Goal: Transaction & Acquisition: Purchase product/service

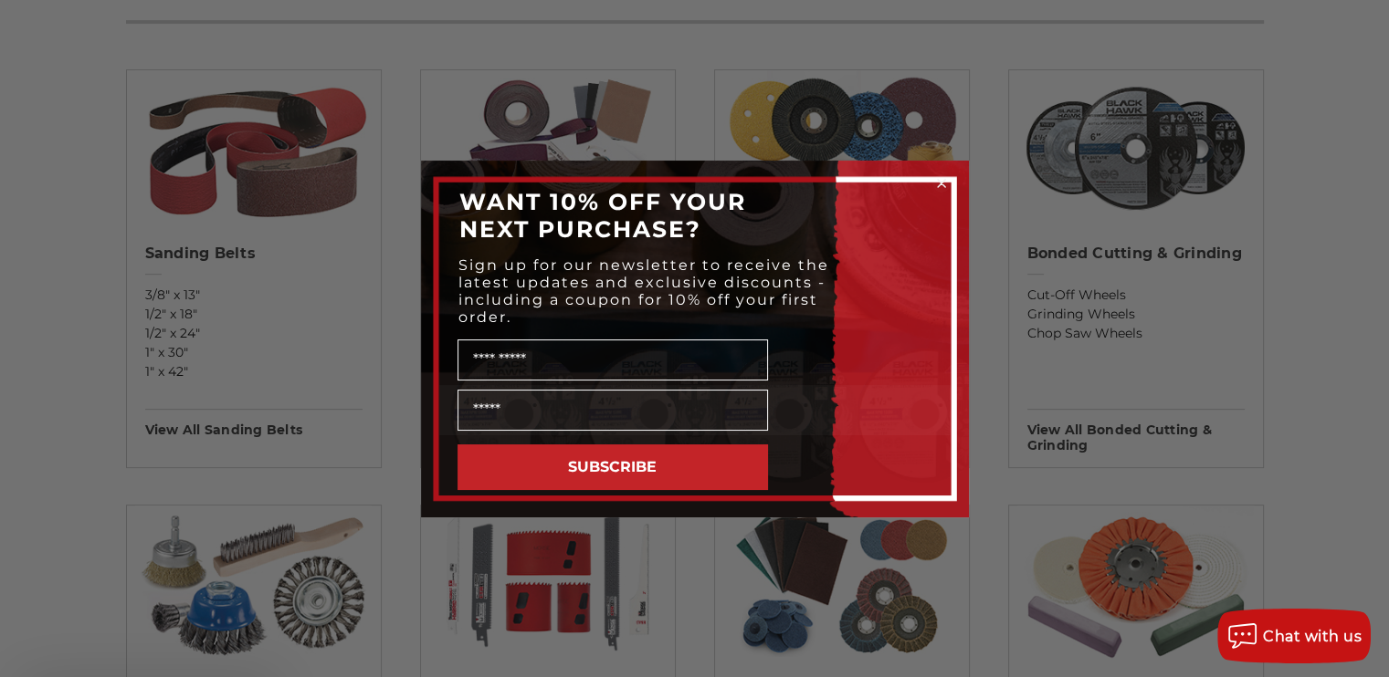
scroll to position [628, 0]
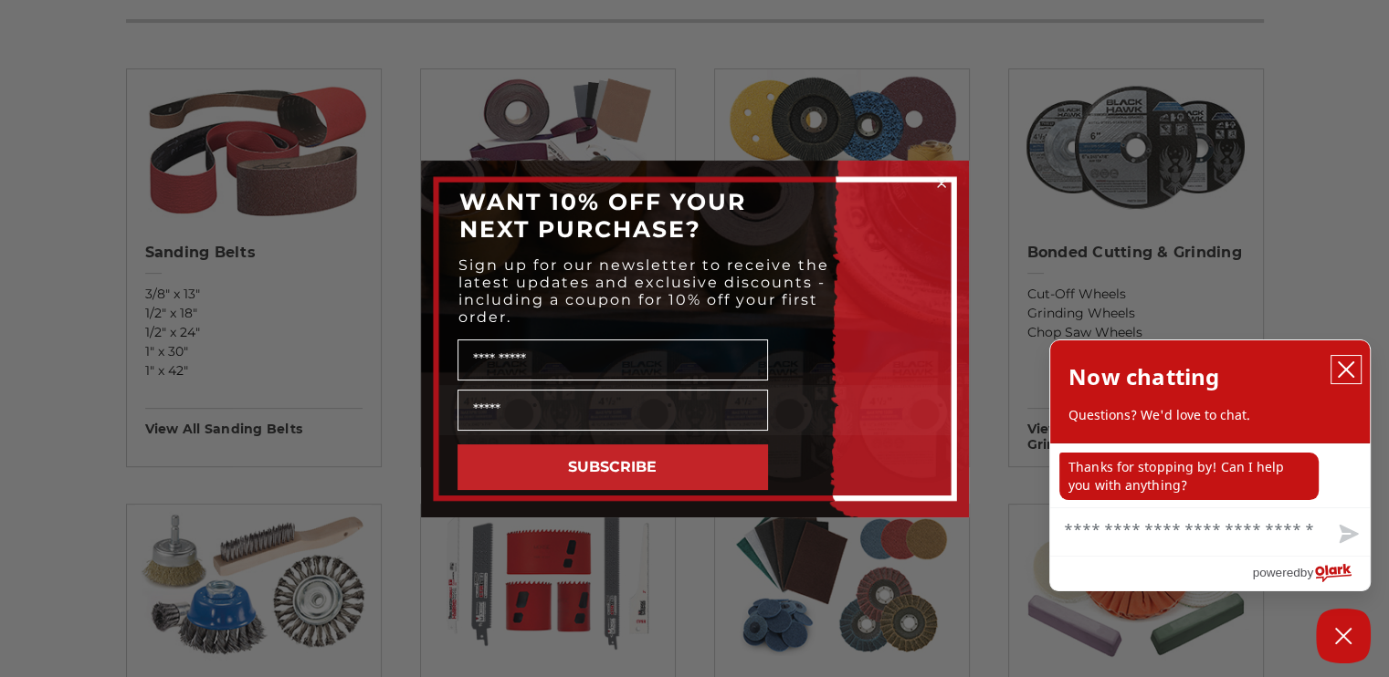
click at [1349, 369] on icon "close chatbox" at bounding box center [1346, 370] width 18 height 18
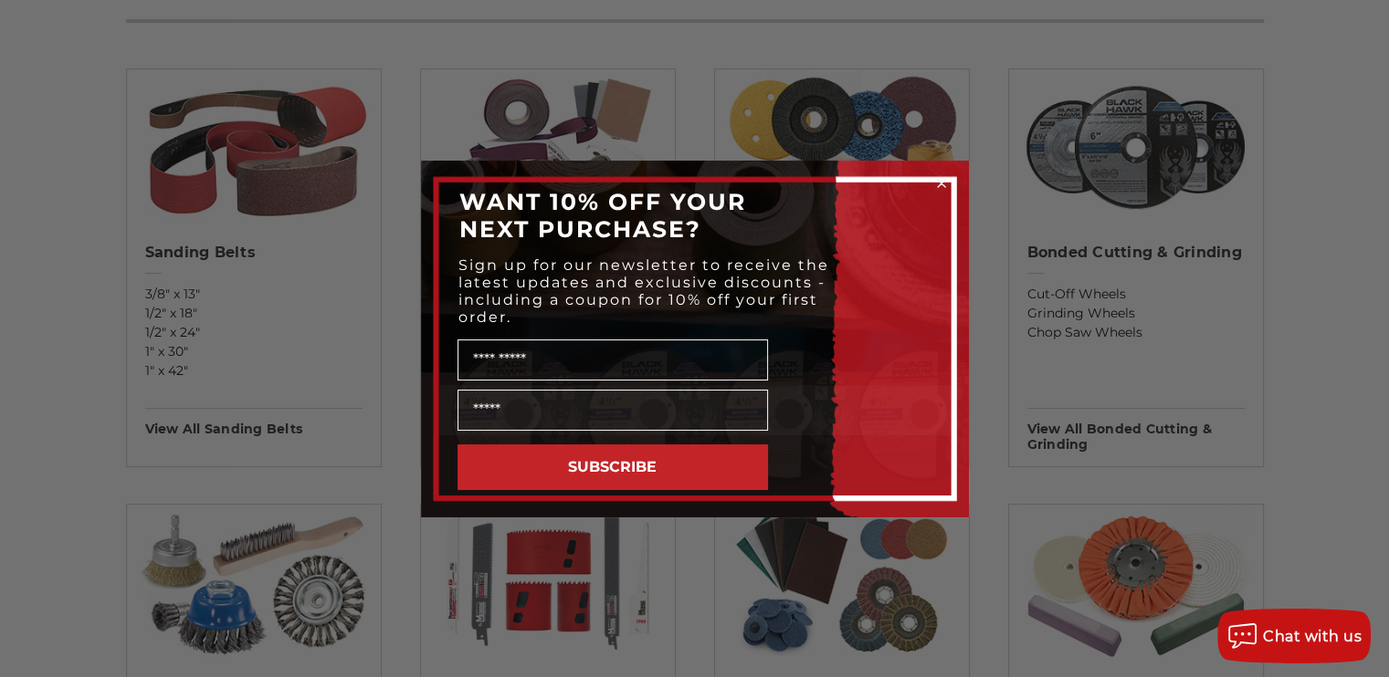
click at [942, 183] on icon "Close dialog" at bounding box center [941, 183] width 7 height 7
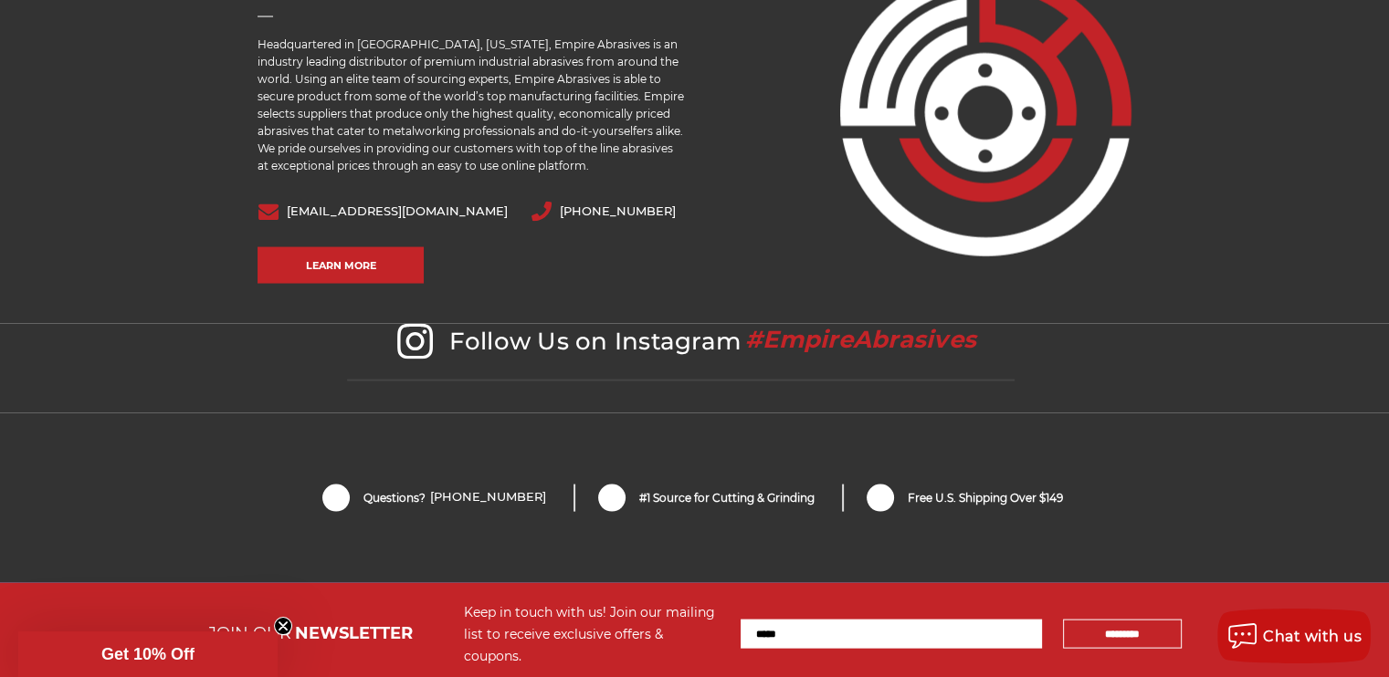
scroll to position [3711, 0]
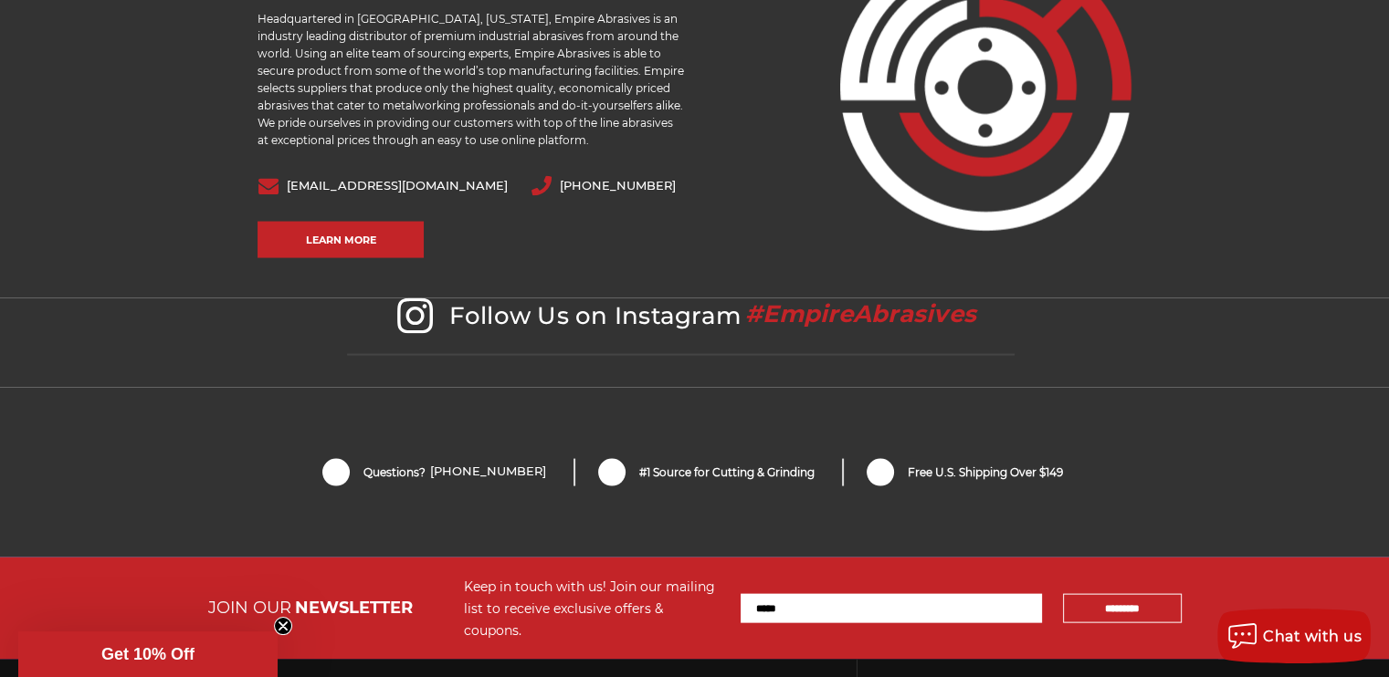
click at [421, 311] on icon at bounding box center [415, 317] width 36 height 36
click at [418, 315] on icon at bounding box center [415, 317] width 36 height 36
click at [438, 323] on h2 "Follow Us on Instagram #EmpireAbrasives" at bounding box center [680, 328] width 667 height 58
click at [397, 318] on h2 "Follow Us on Instagram #EmpireAbrasives" at bounding box center [680, 328] width 667 height 58
click at [405, 321] on icon at bounding box center [415, 317] width 36 height 36
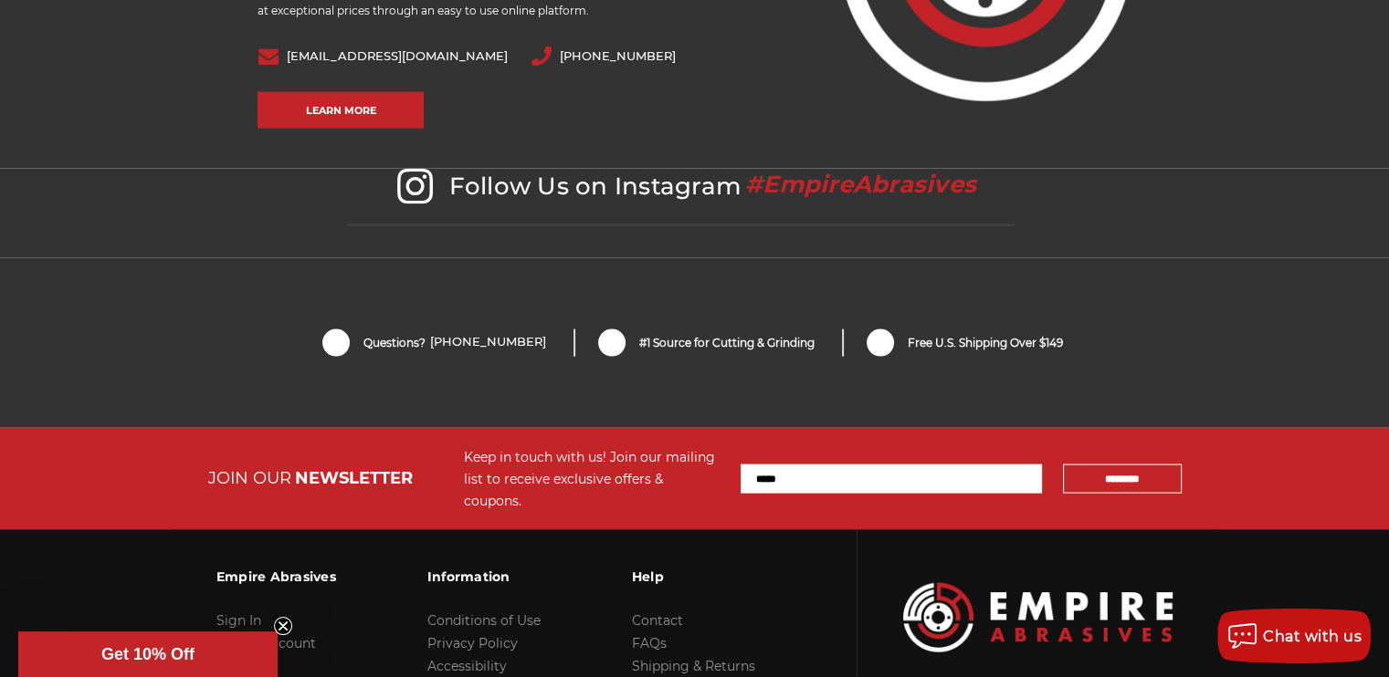
scroll to position [3997, 0]
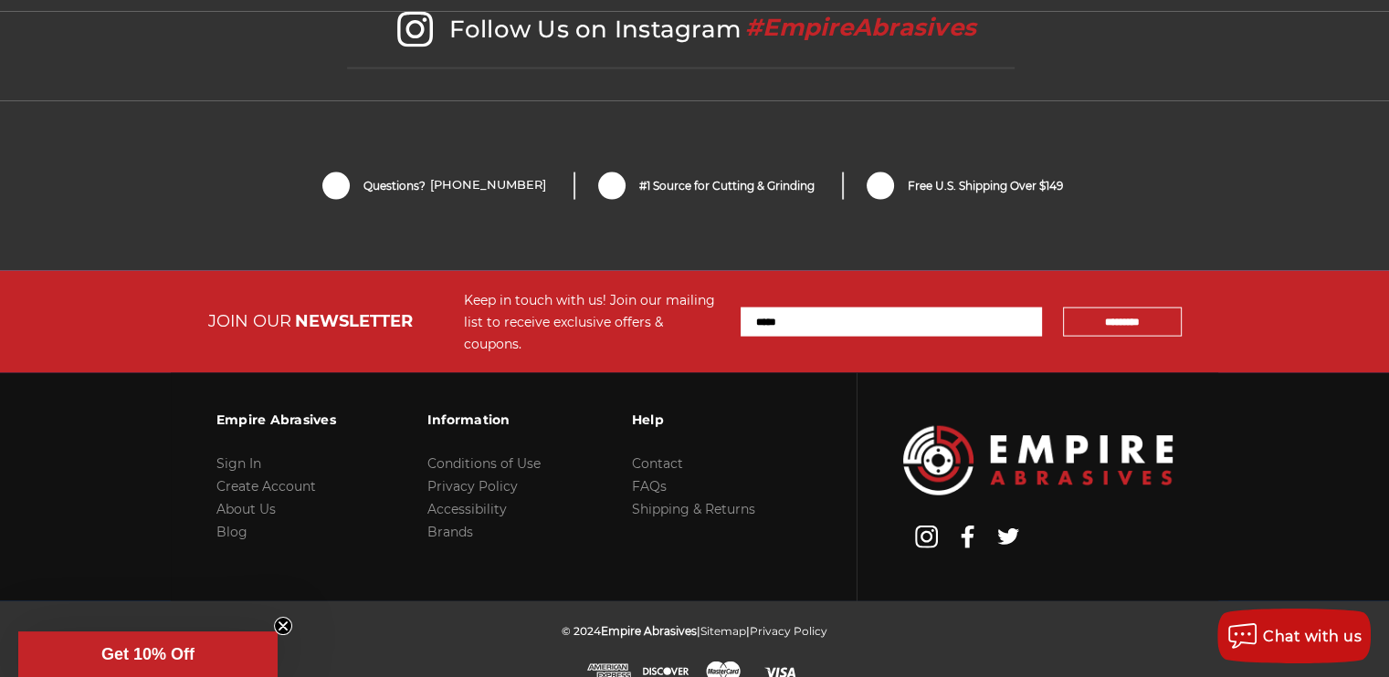
click at [919, 526] on use at bounding box center [926, 537] width 23 height 23
click at [231, 524] on link "Blog" at bounding box center [231, 532] width 31 height 16
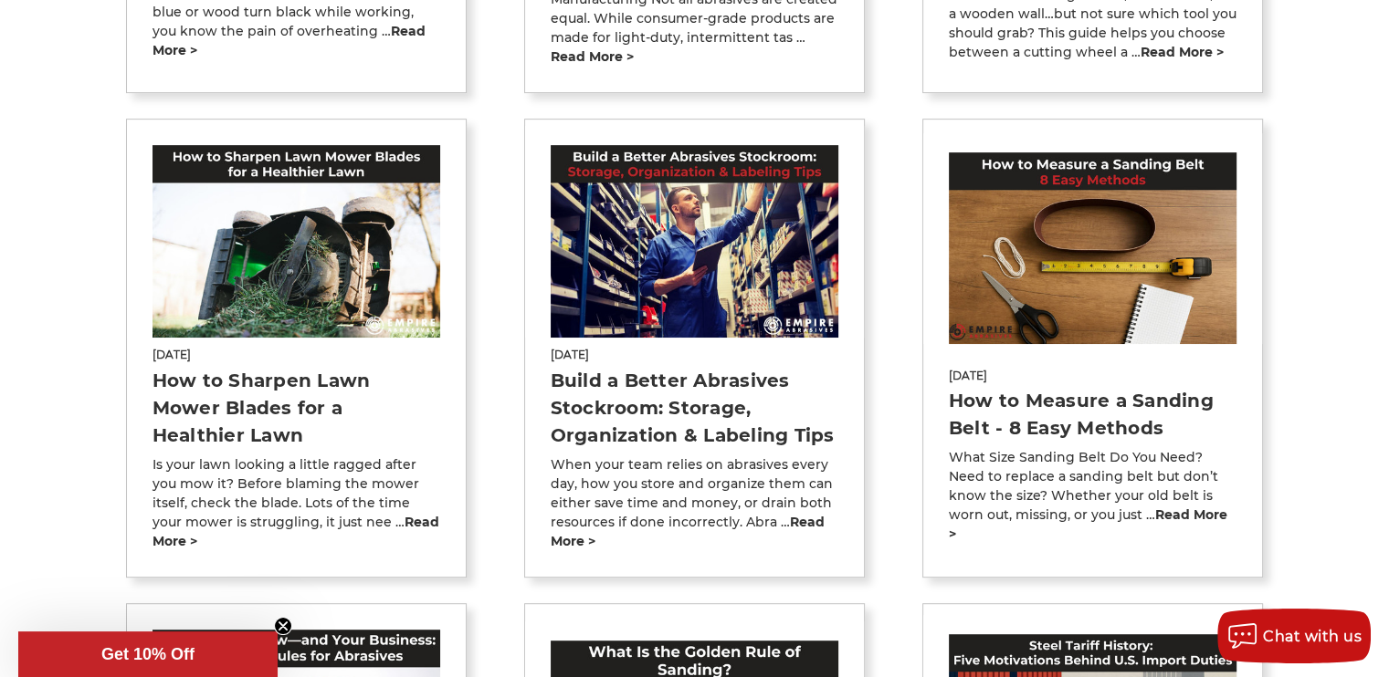
scroll to position [787, 0]
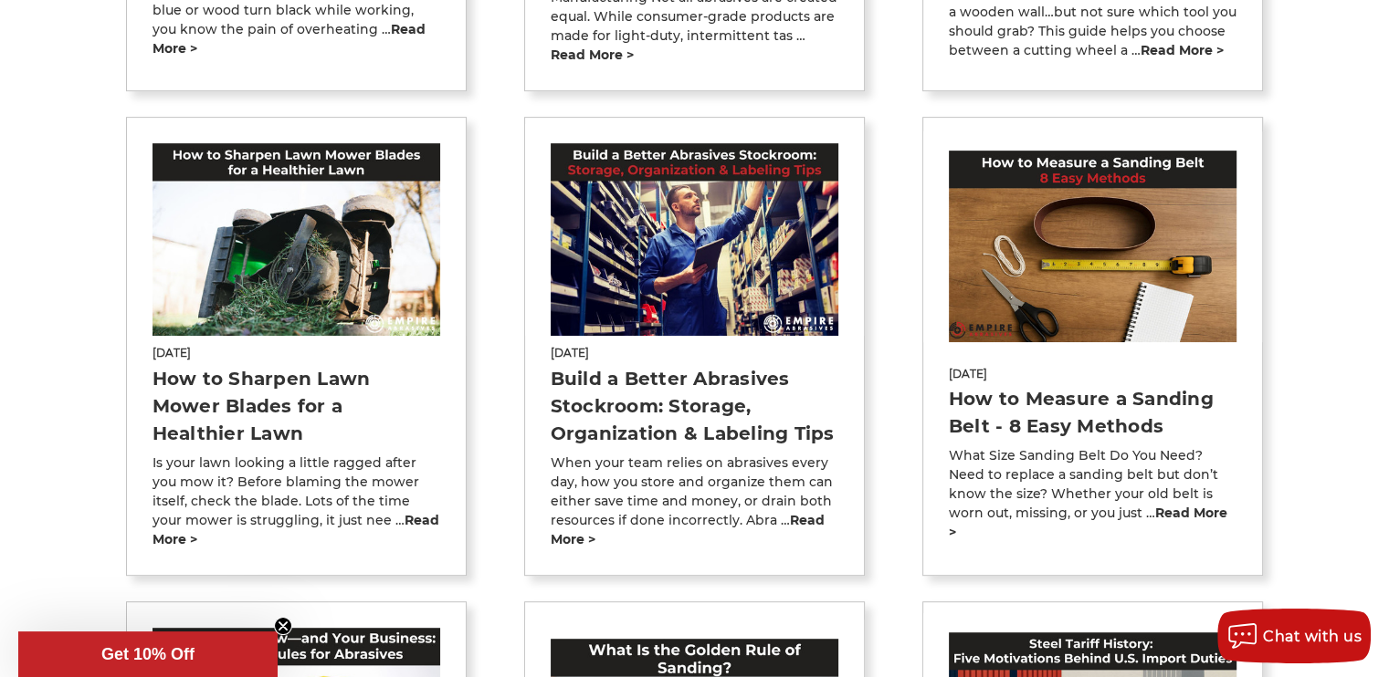
click at [614, 396] on link "Build a Better Abrasives Stockroom: Storage, Organization & Labeling Tips" at bounding box center [693, 406] width 284 height 77
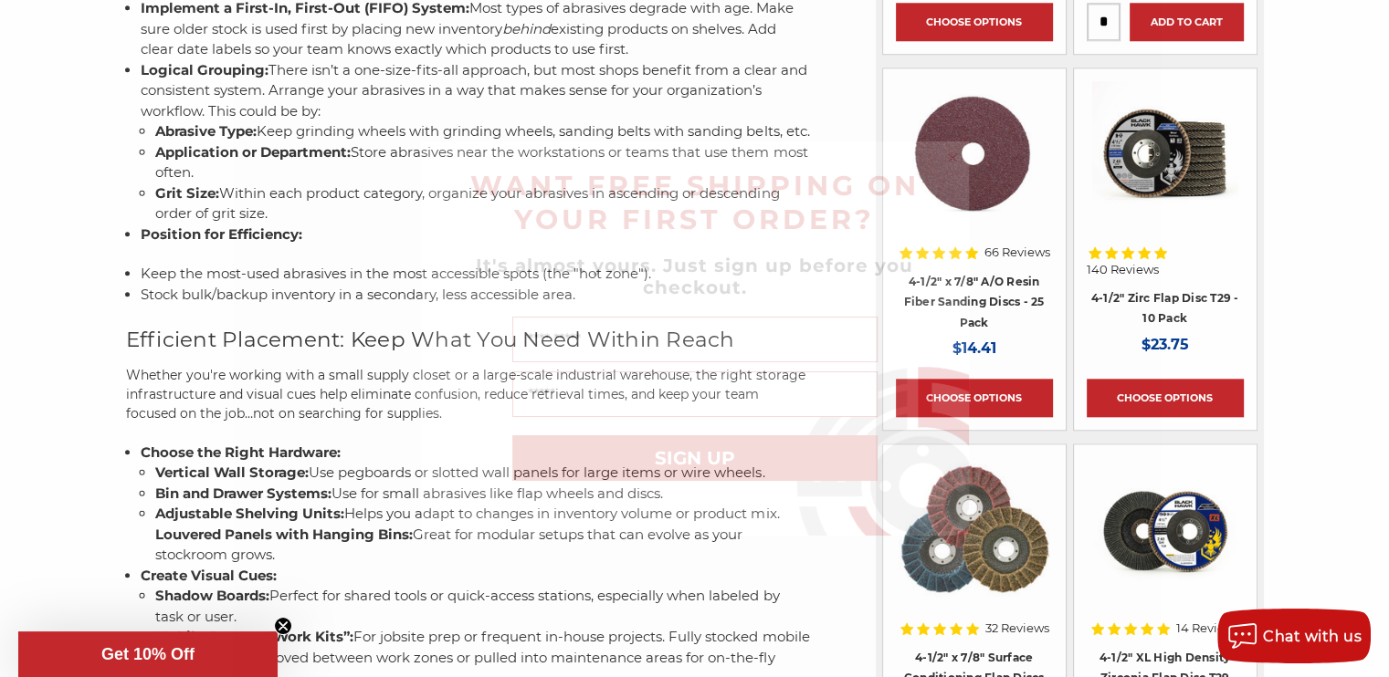
scroll to position [1907, 0]
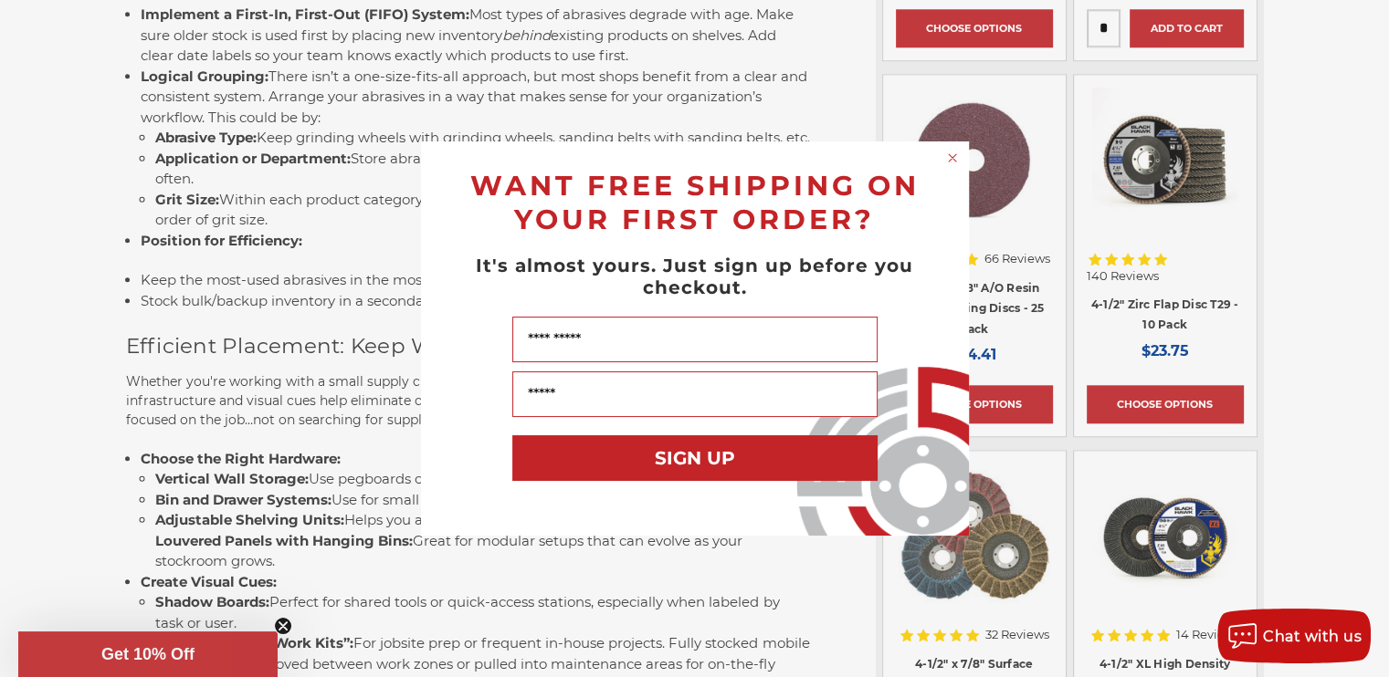
click at [943, 164] on icon "Close dialog" at bounding box center [952, 158] width 18 height 18
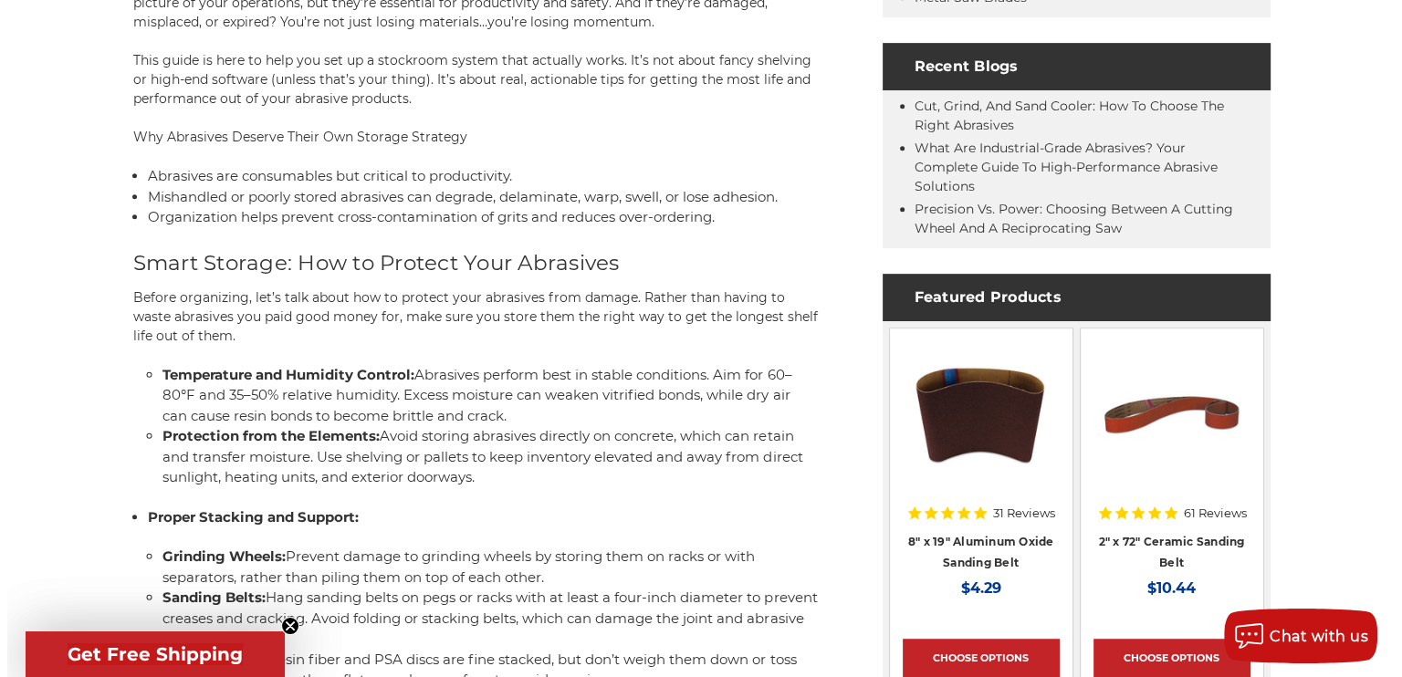
scroll to position [899, 0]
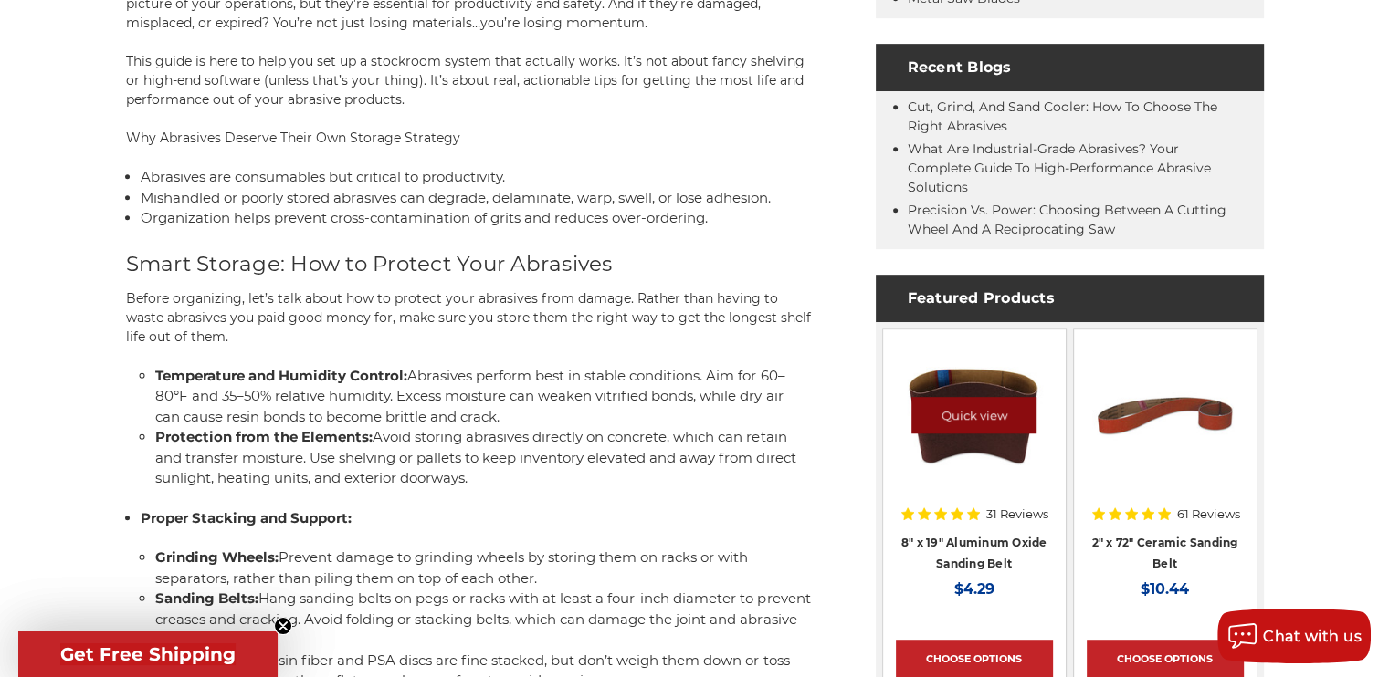
click at [975, 428] on link "Quick view" at bounding box center [974, 415] width 126 height 37
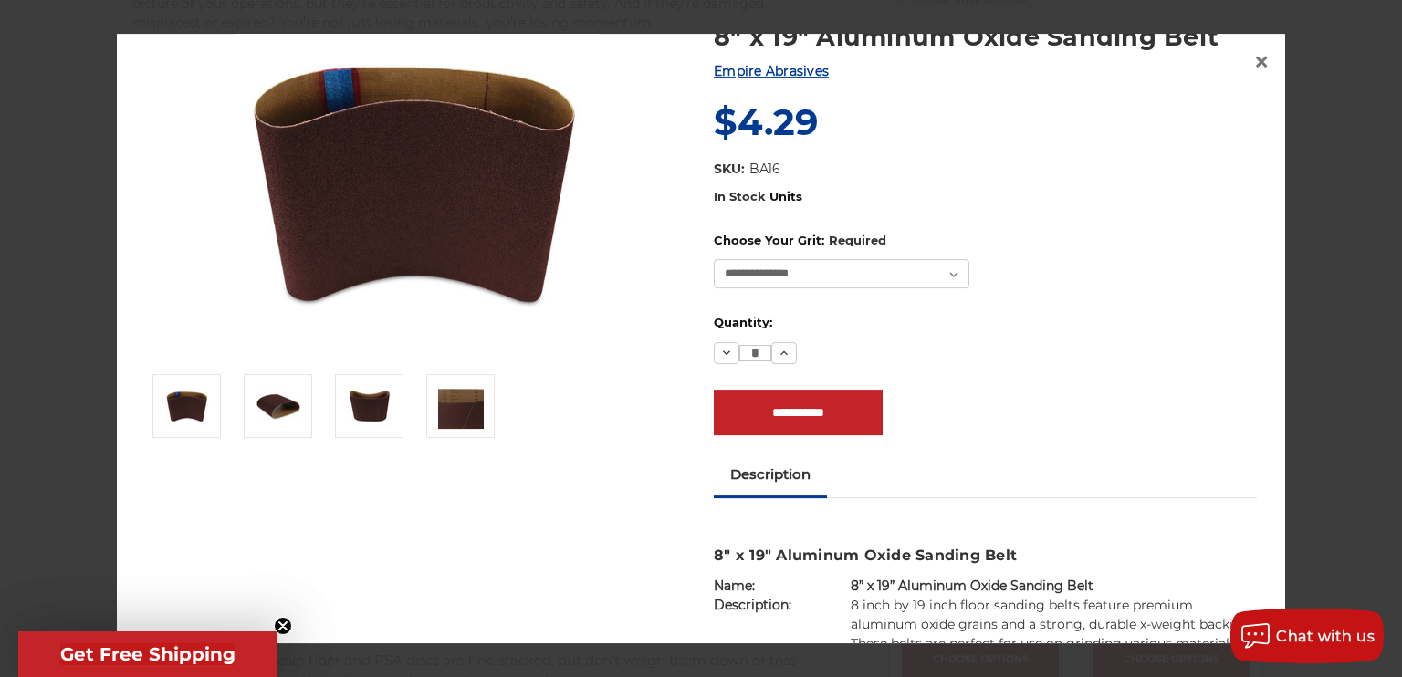
scroll to position [0, 0]
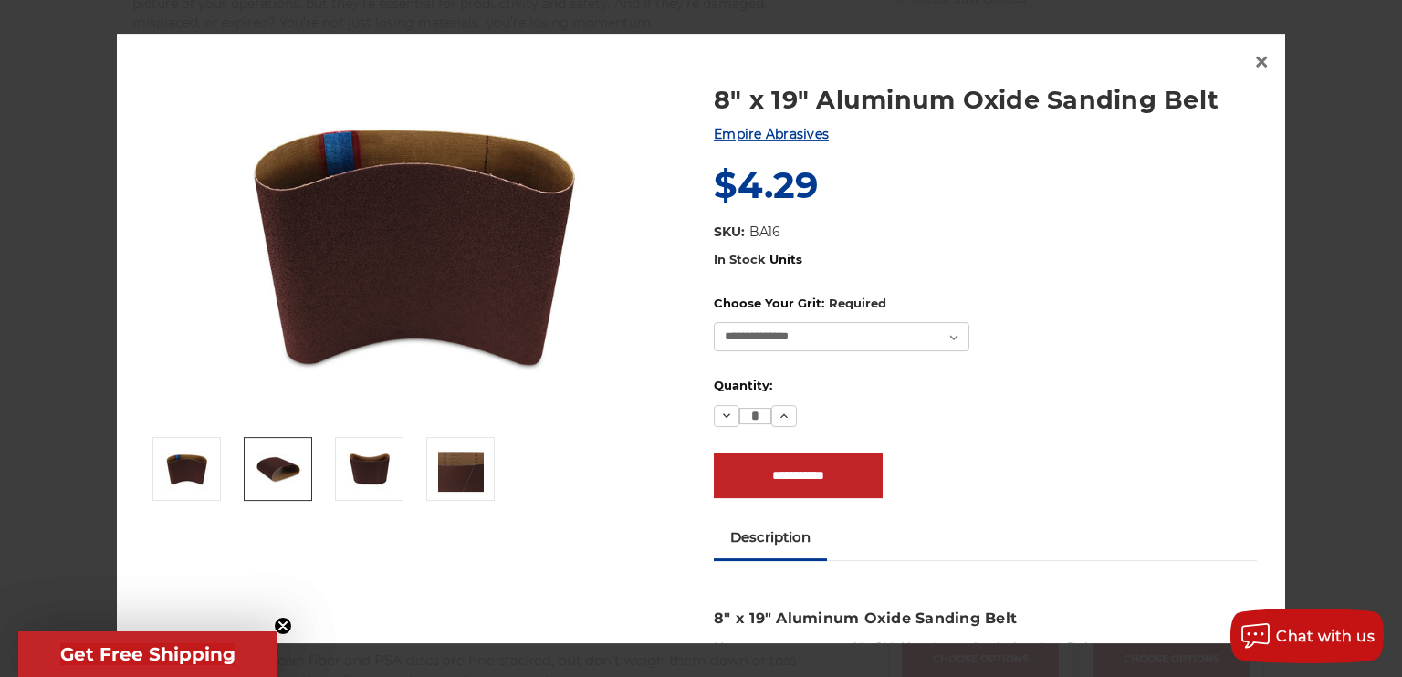
click at [260, 482] on img at bounding box center [279, 470] width 46 height 46
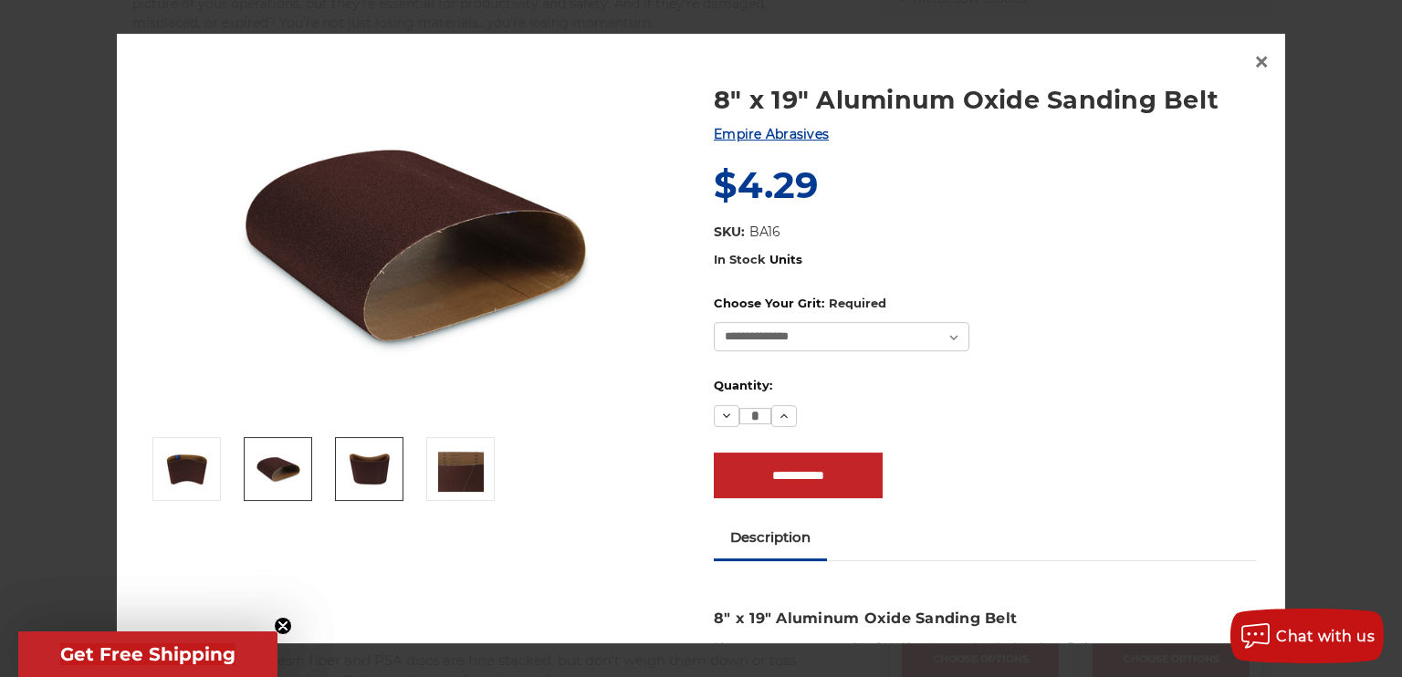
click at [356, 482] on img at bounding box center [370, 470] width 46 height 46
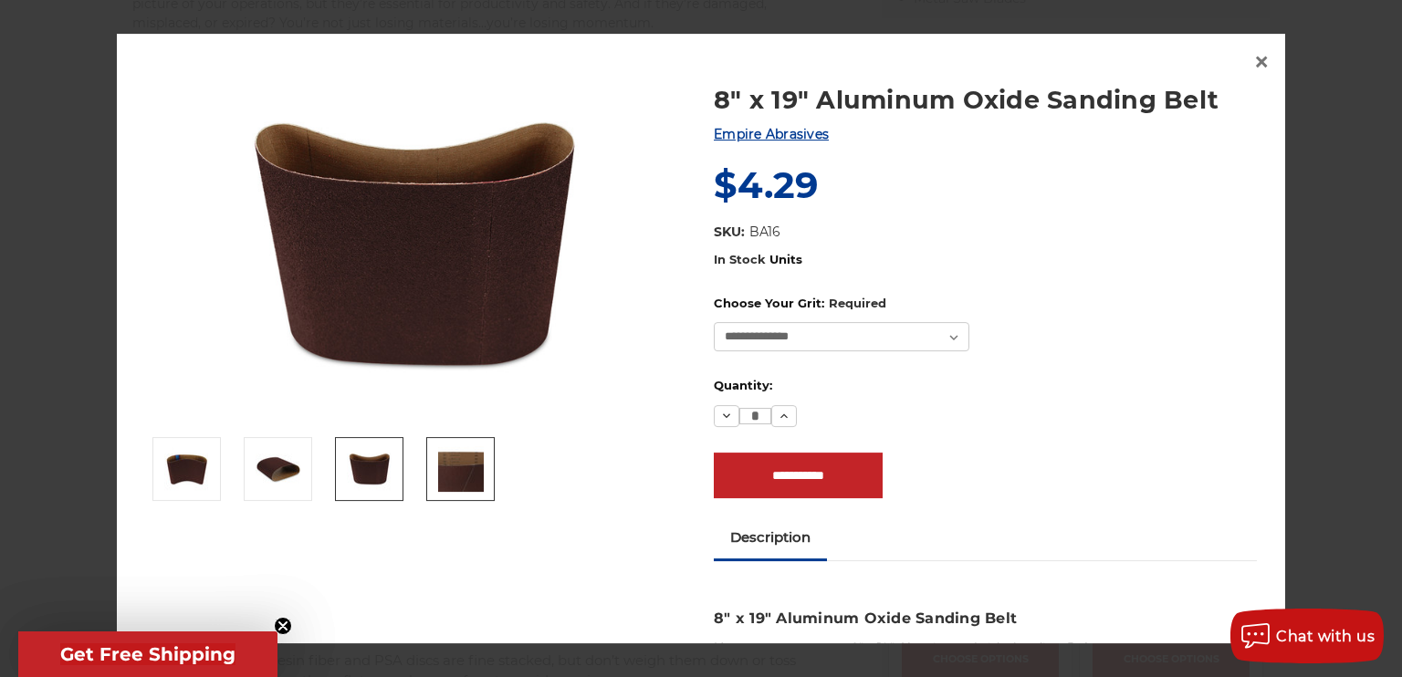
click at [462, 482] on img at bounding box center [461, 470] width 46 height 46
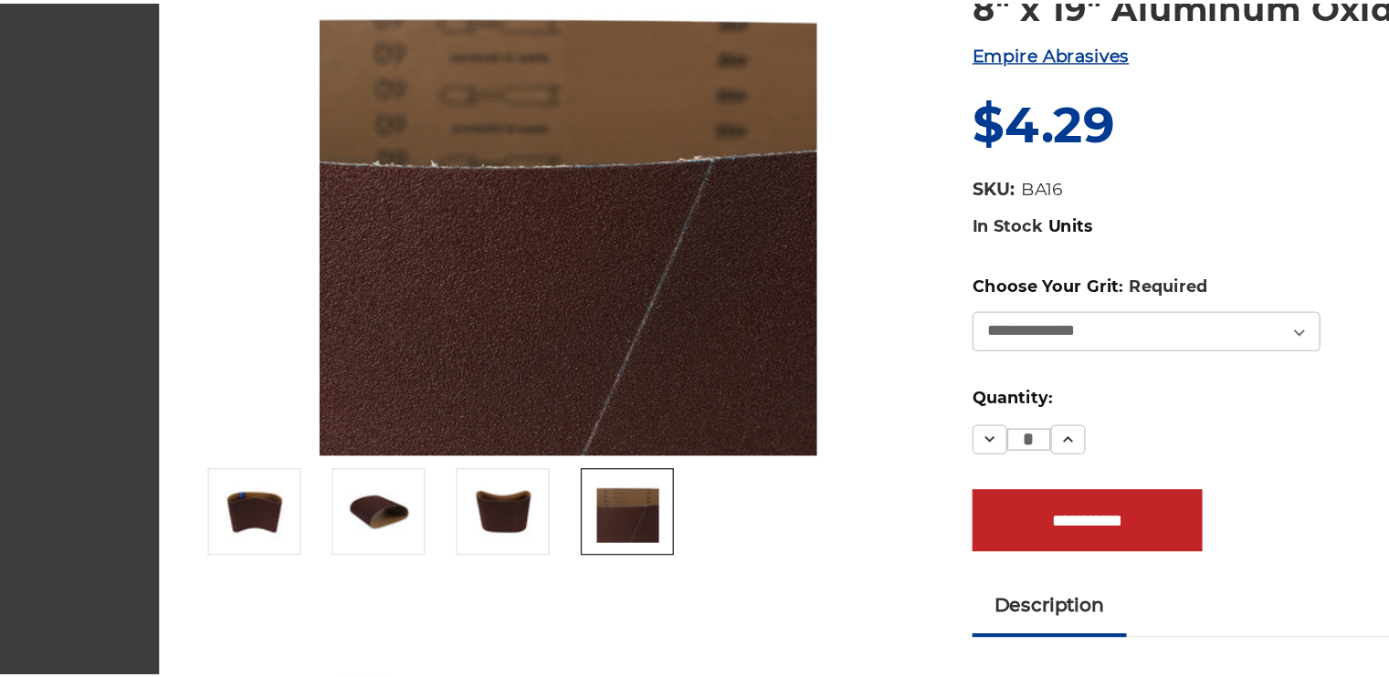
scroll to position [899, 0]
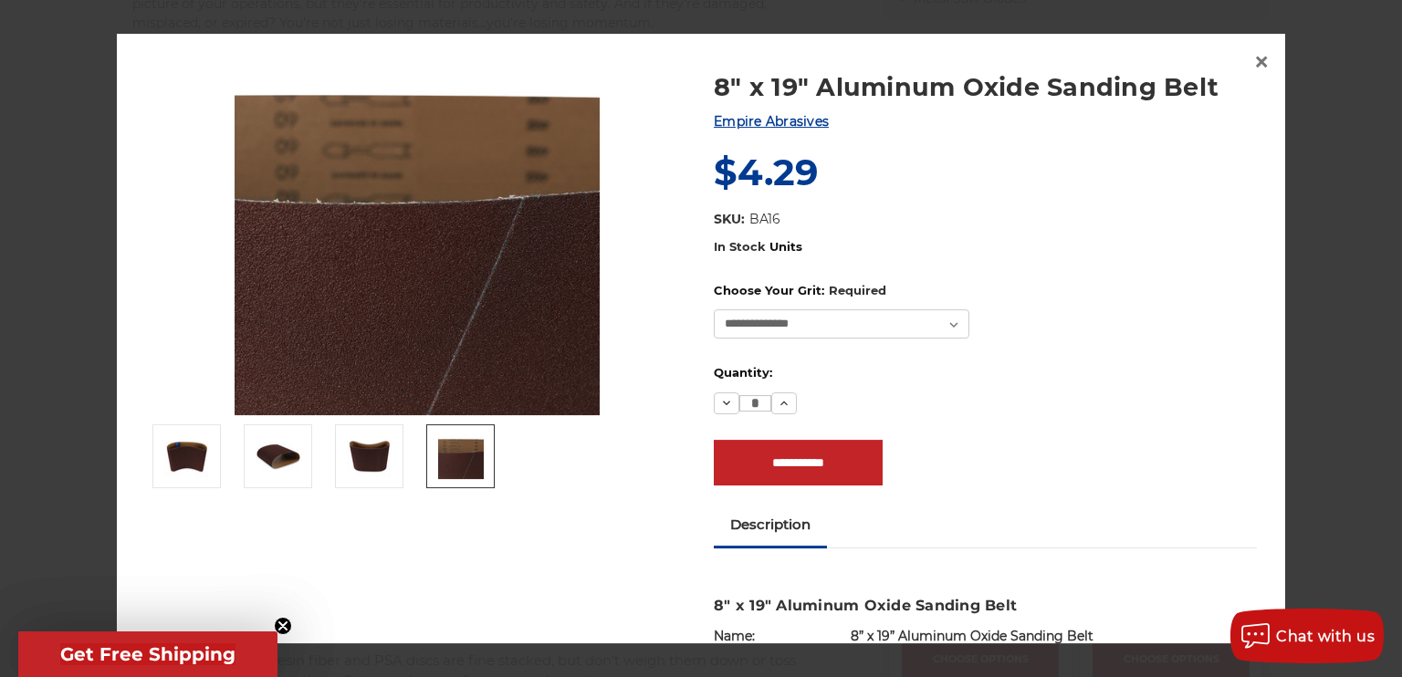
click at [435, 230] on img at bounding box center [417, 232] width 365 height 365
click at [395, 260] on img at bounding box center [417, 232] width 365 height 365
click at [390, 296] on img at bounding box center [417, 232] width 365 height 365
click at [364, 347] on img at bounding box center [417, 232] width 365 height 365
click at [411, 358] on img at bounding box center [417, 232] width 365 height 365
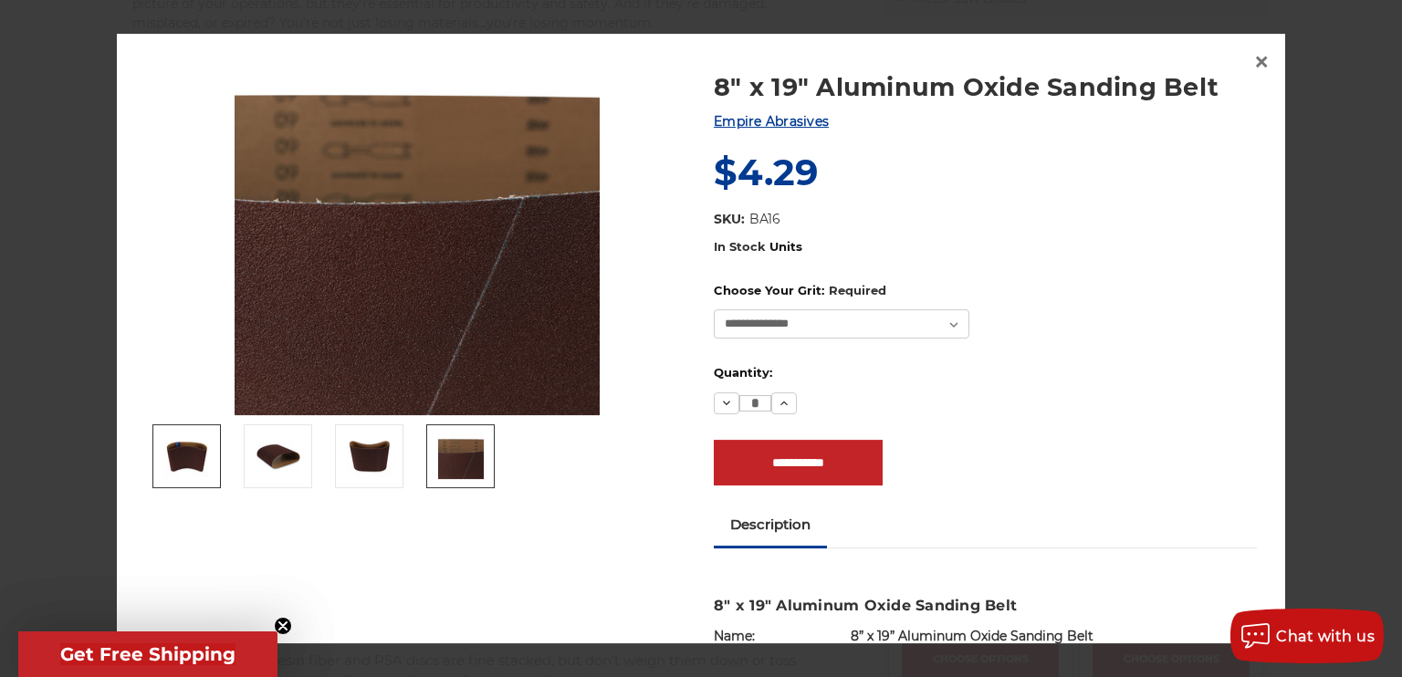
click at [173, 459] on img at bounding box center [187, 458] width 46 height 46
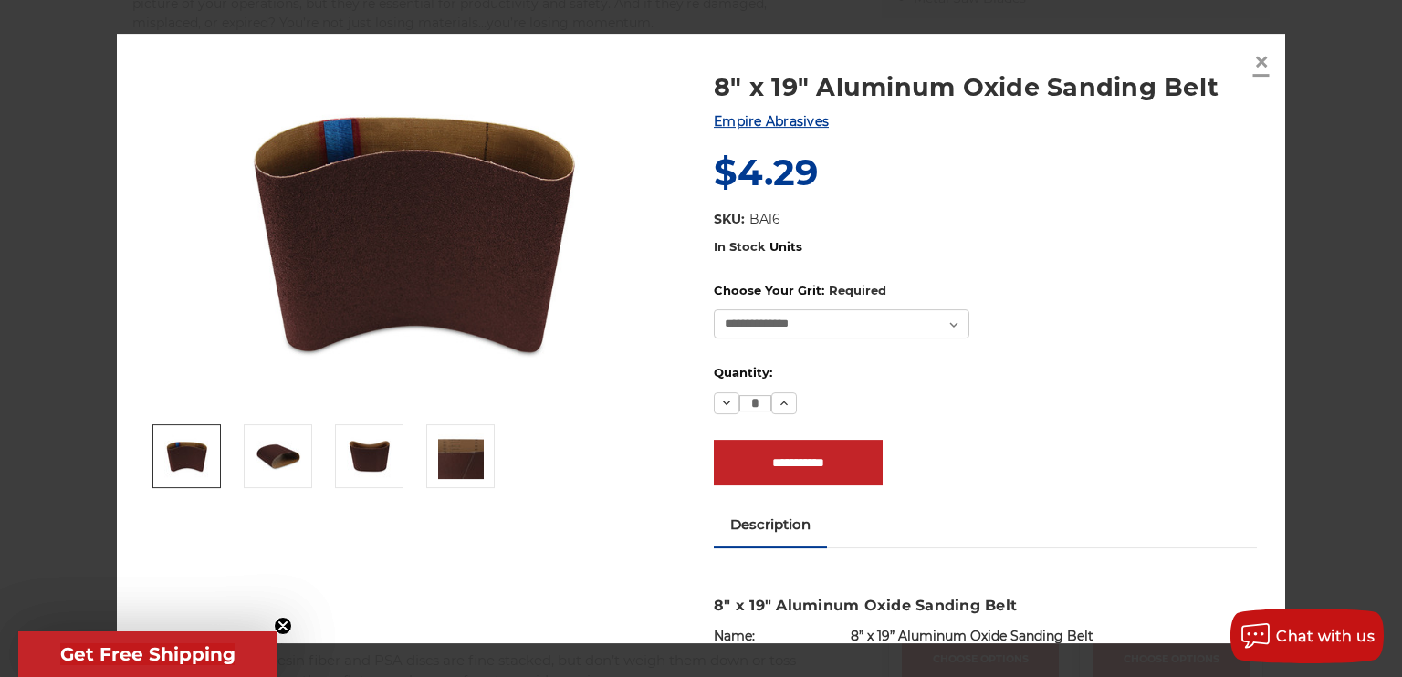
click at [1255, 77] on span "×" at bounding box center [1262, 62] width 16 height 36
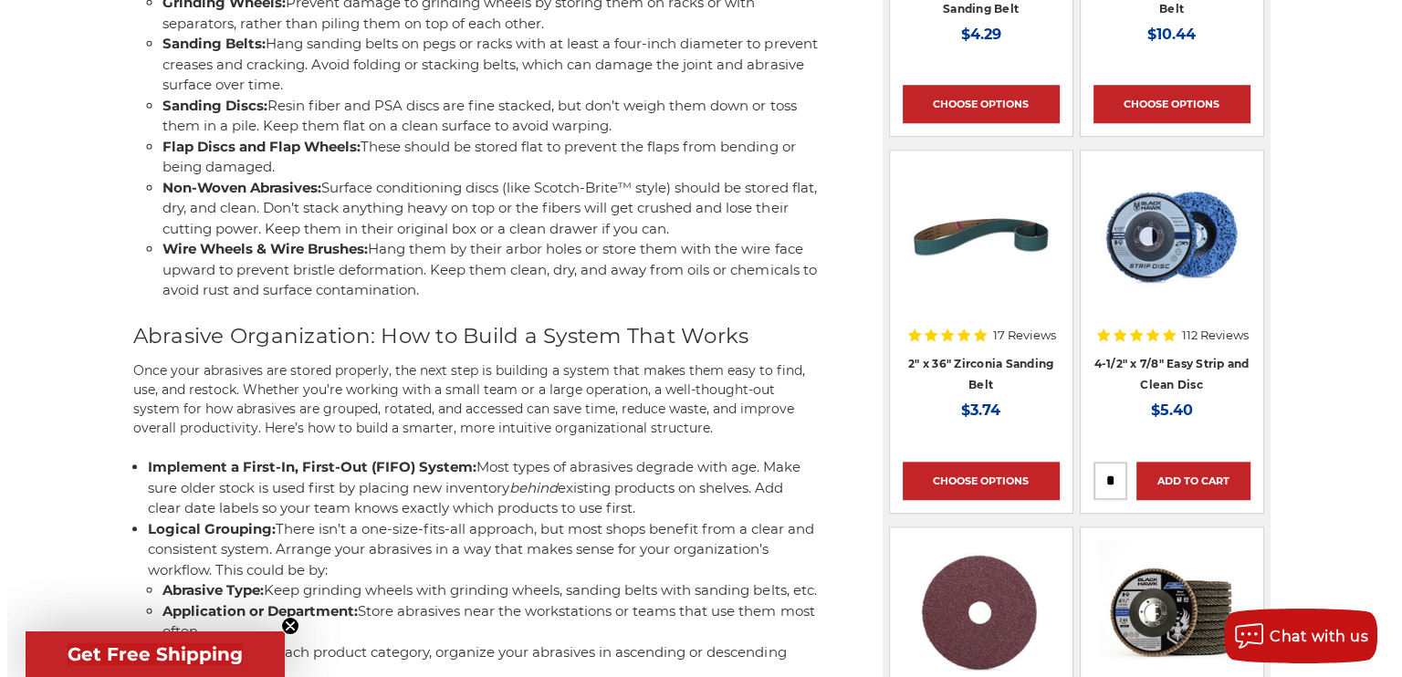
scroll to position [1470, 0]
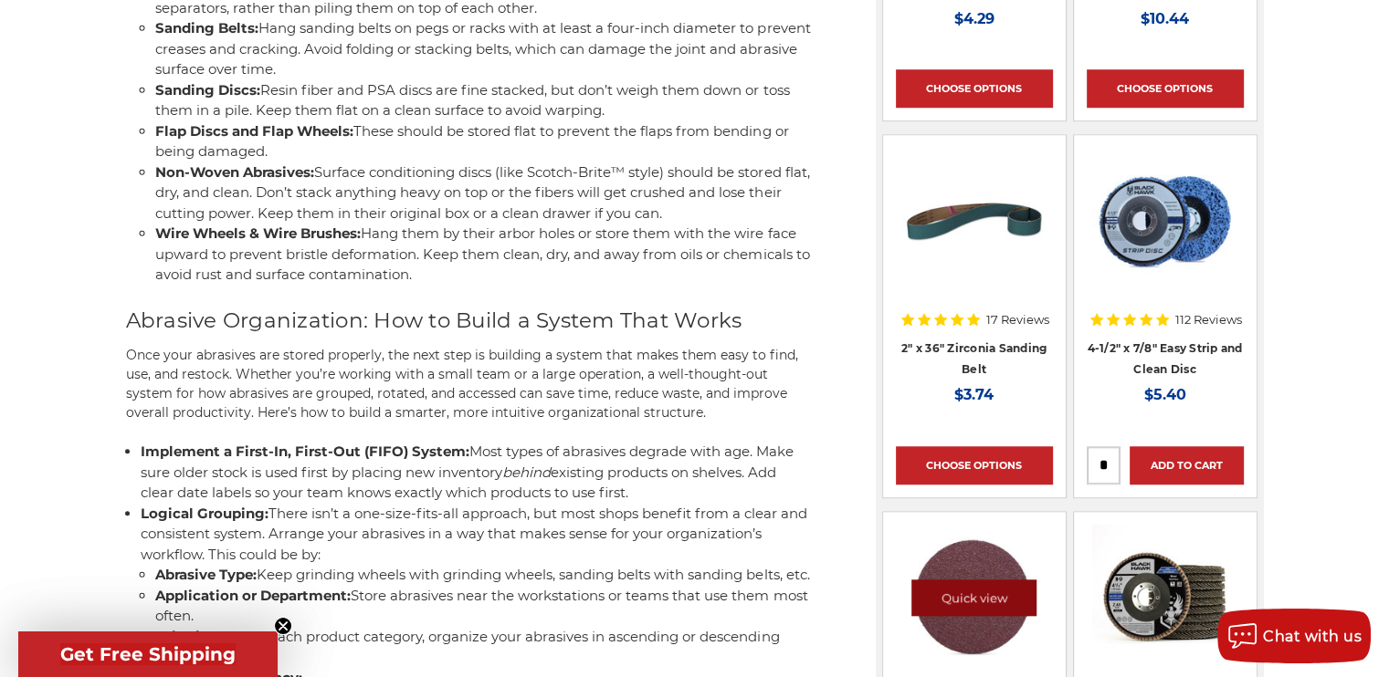
click at [974, 608] on link "Quick view" at bounding box center [974, 598] width 126 height 37
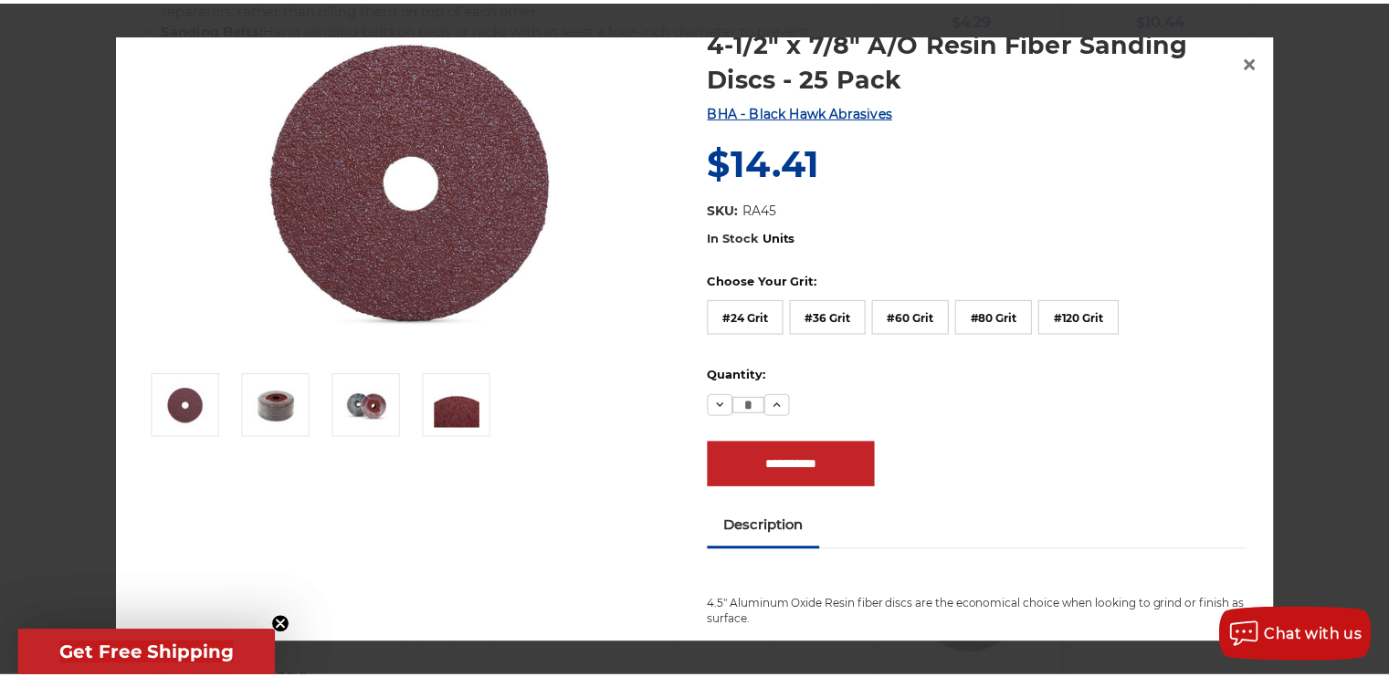
scroll to position [0, 0]
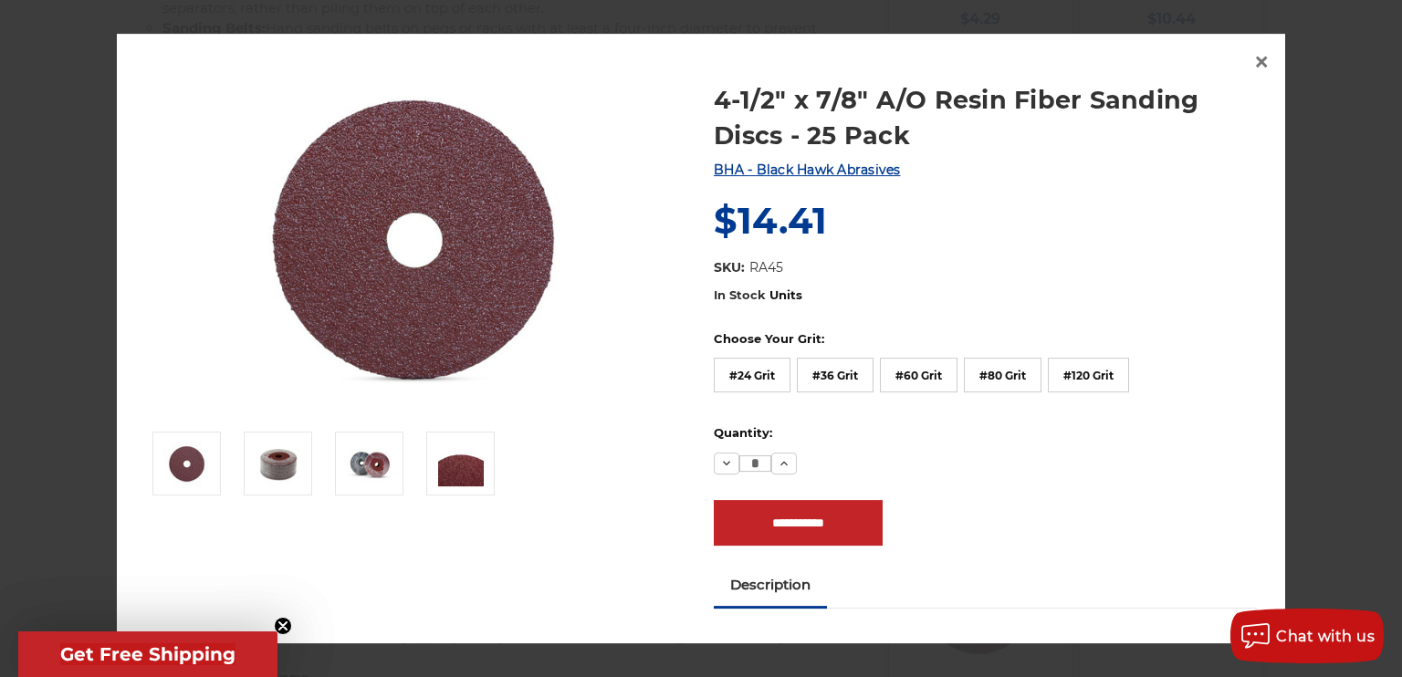
click at [99, 164] on div at bounding box center [701, 338] width 1402 height 677
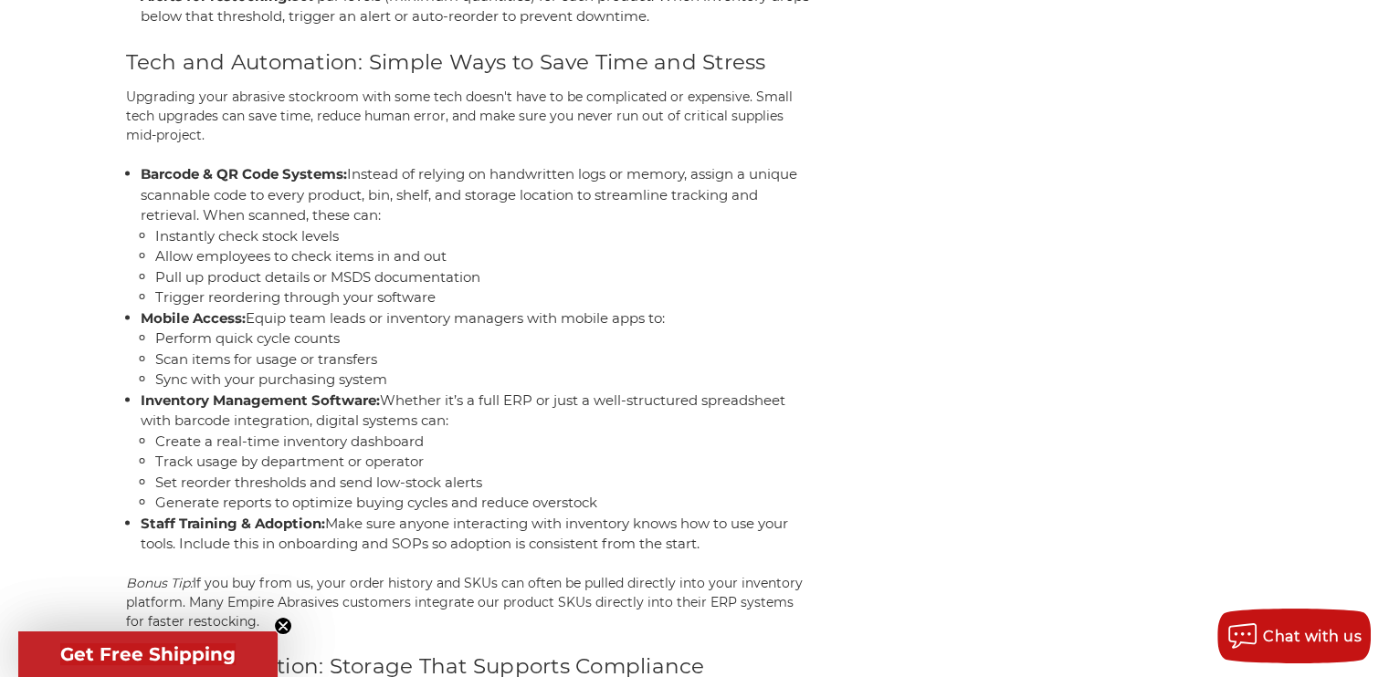
scroll to position [3700, 0]
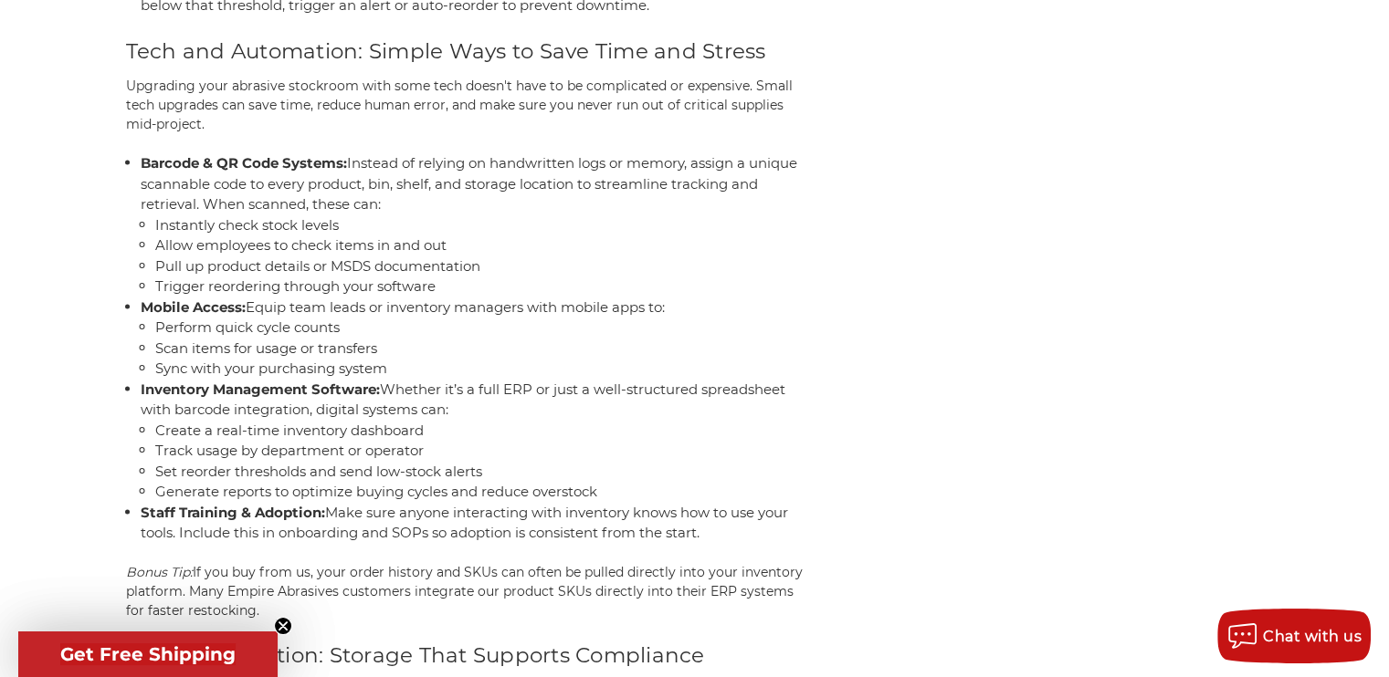
click at [282, 628] on icon "Close teaser" at bounding box center [282, 626] width 7 height 7
click at [278, 630] on circle "Close teaser" at bounding box center [283, 626] width 17 height 17
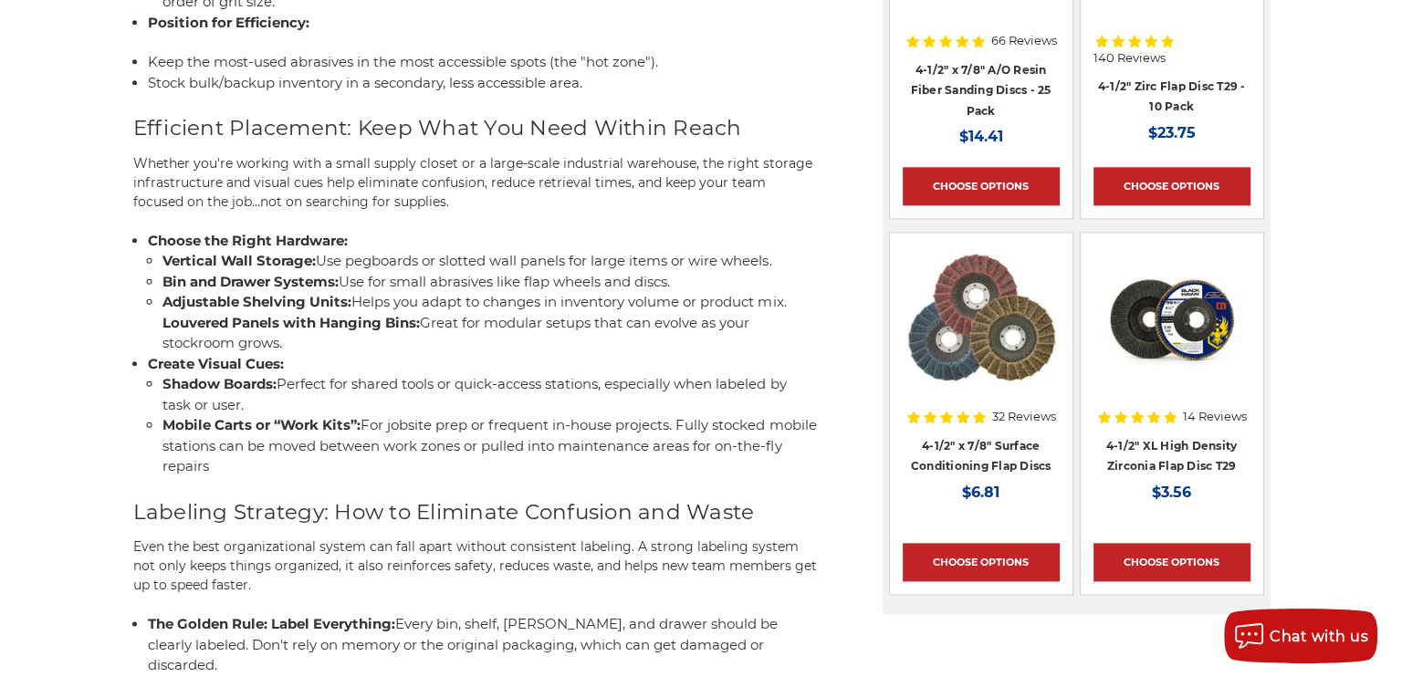
scroll to position [2107, 0]
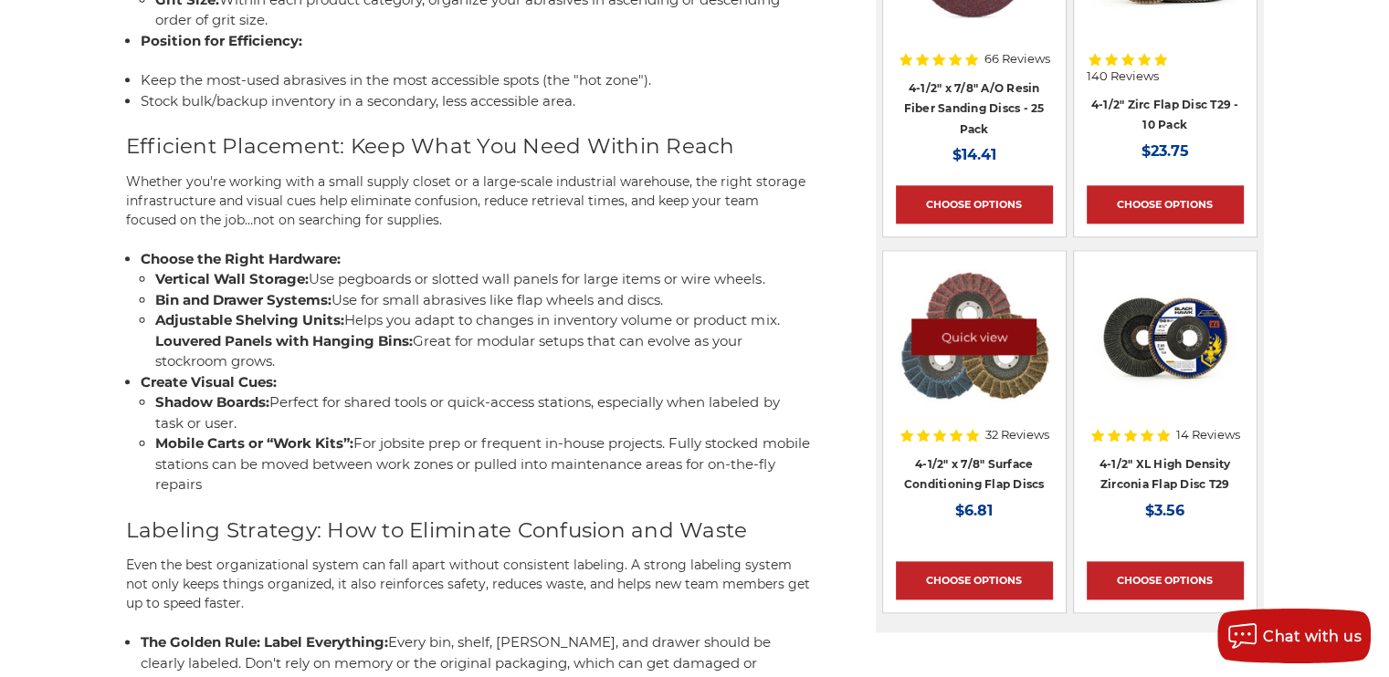
click at [965, 321] on link "Quick view" at bounding box center [974, 337] width 126 height 37
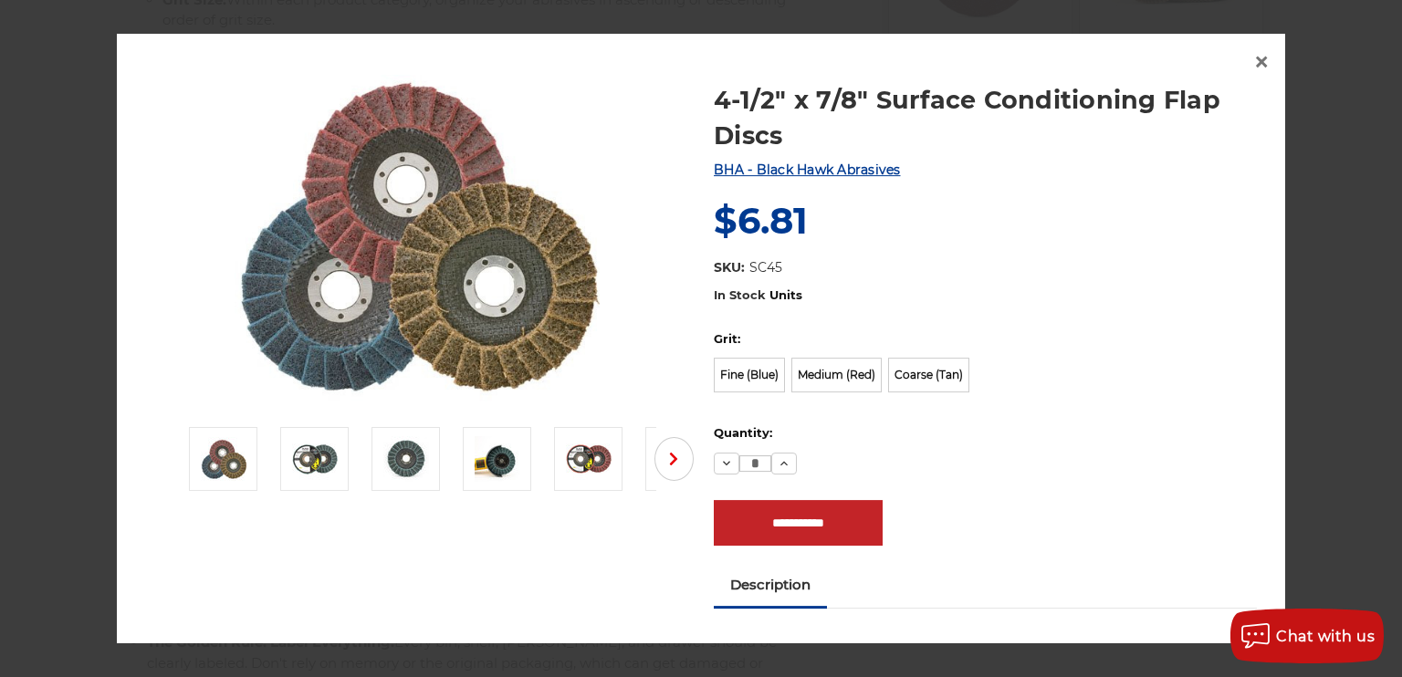
click at [796, 190] on div "4-1/2" x 7/8" Surface Conditioning Flap Discs BHA - Black Hawk Abrasives MSRP: …" at bounding box center [985, 184] width 543 height 205
click at [773, 165] on span "BHA - Black Hawk Abrasives" at bounding box center [807, 171] width 187 height 16
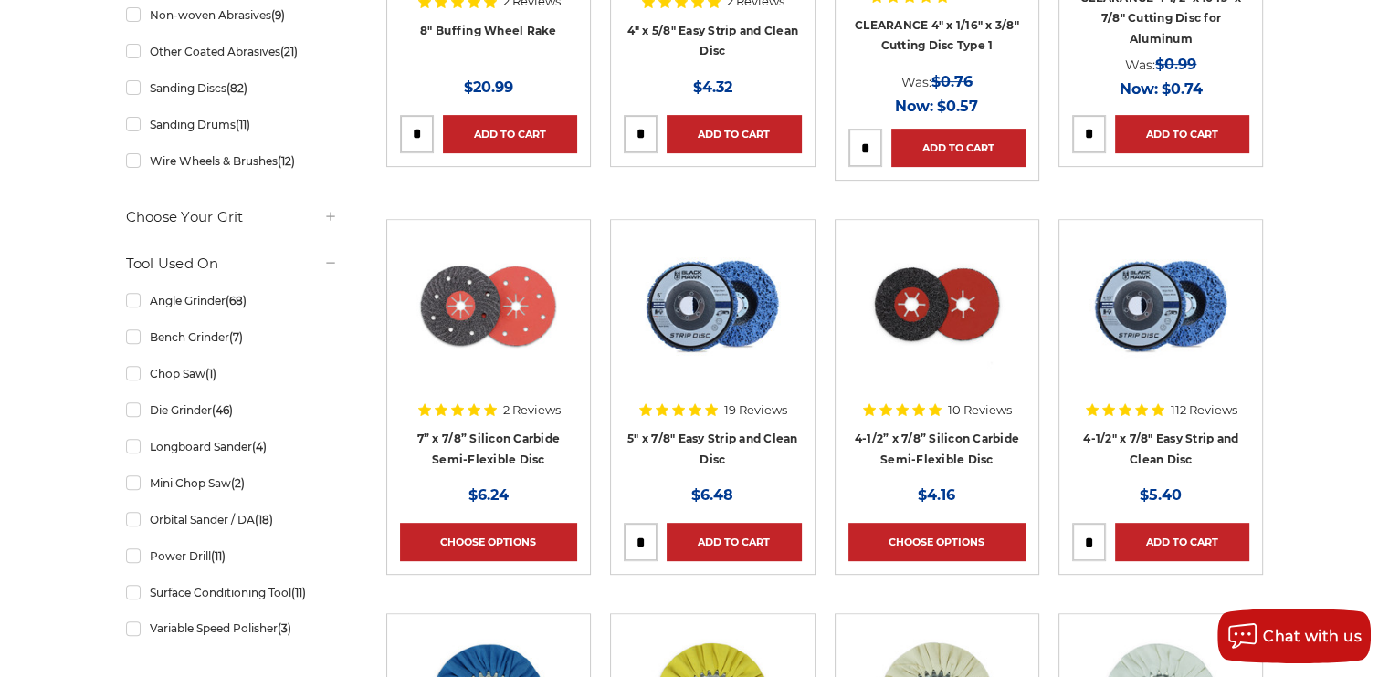
scroll to position [658, 0]
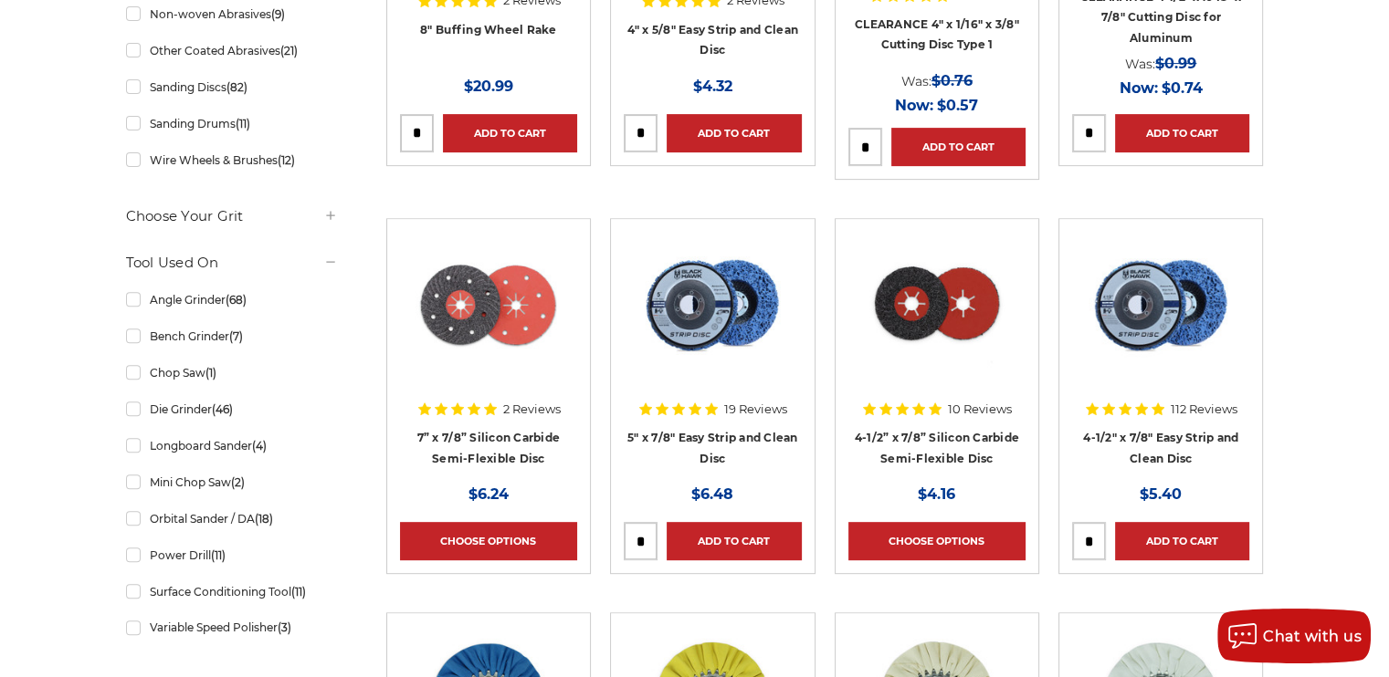
click at [330, 262] on use at bounding box center [330, 261] width 8 height 1
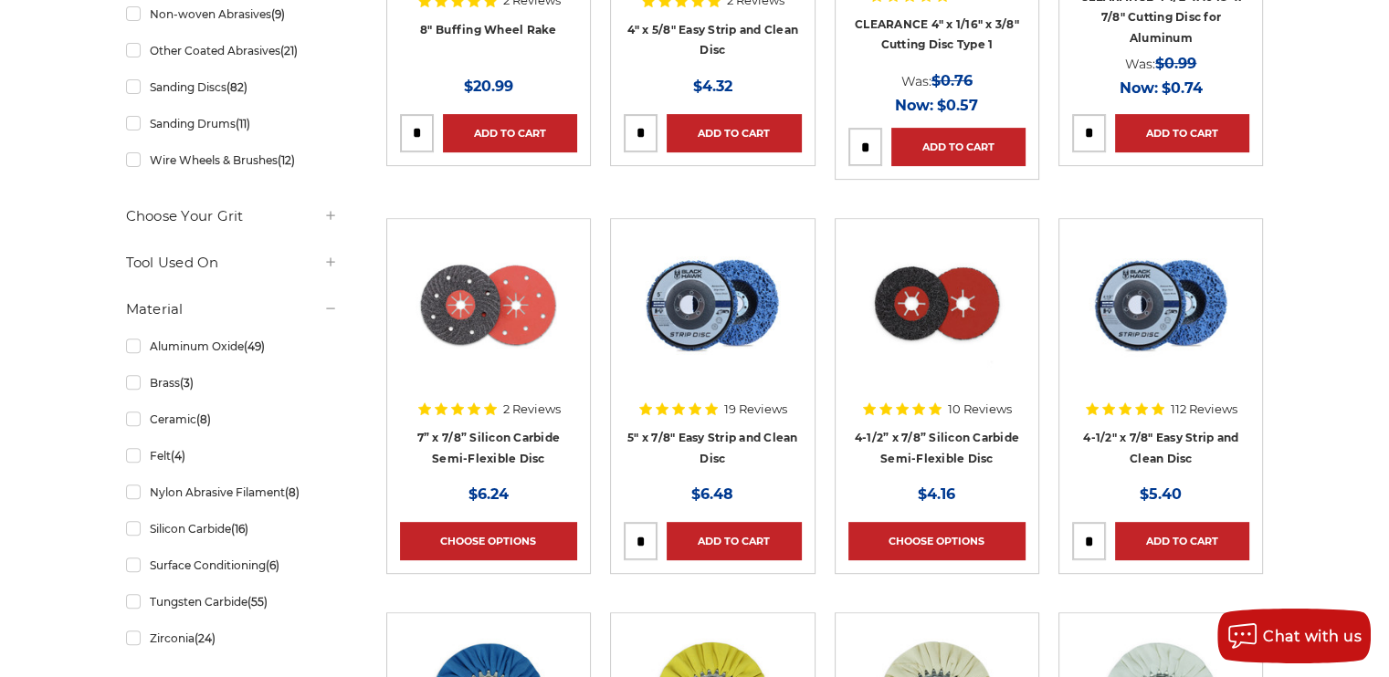
click at [332, 301] on icon at bounding box center [330, 308] width 15 height 15
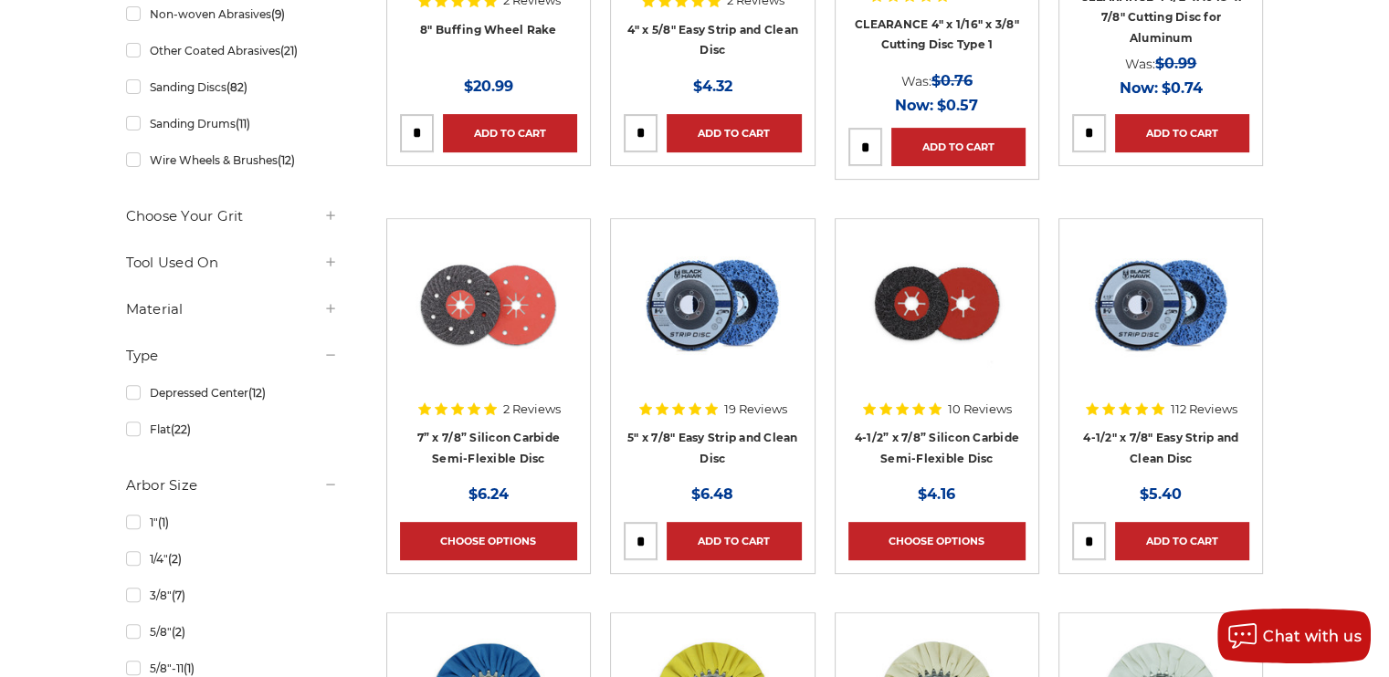
click at [336, 362] on div at bounding box center [330, 354] width 15 height 19
click at [331, 392] on div at bounding box center [330, 401] width 15 height 19
click at [330, 448] on use at bounding box center [330, 447] width 8 height 1
click at [330, 494] on use at bounding box center [330, 494] width 8 height 1
click at [331, 542] on icon at bounding box center [330, 541] width 15 height 15
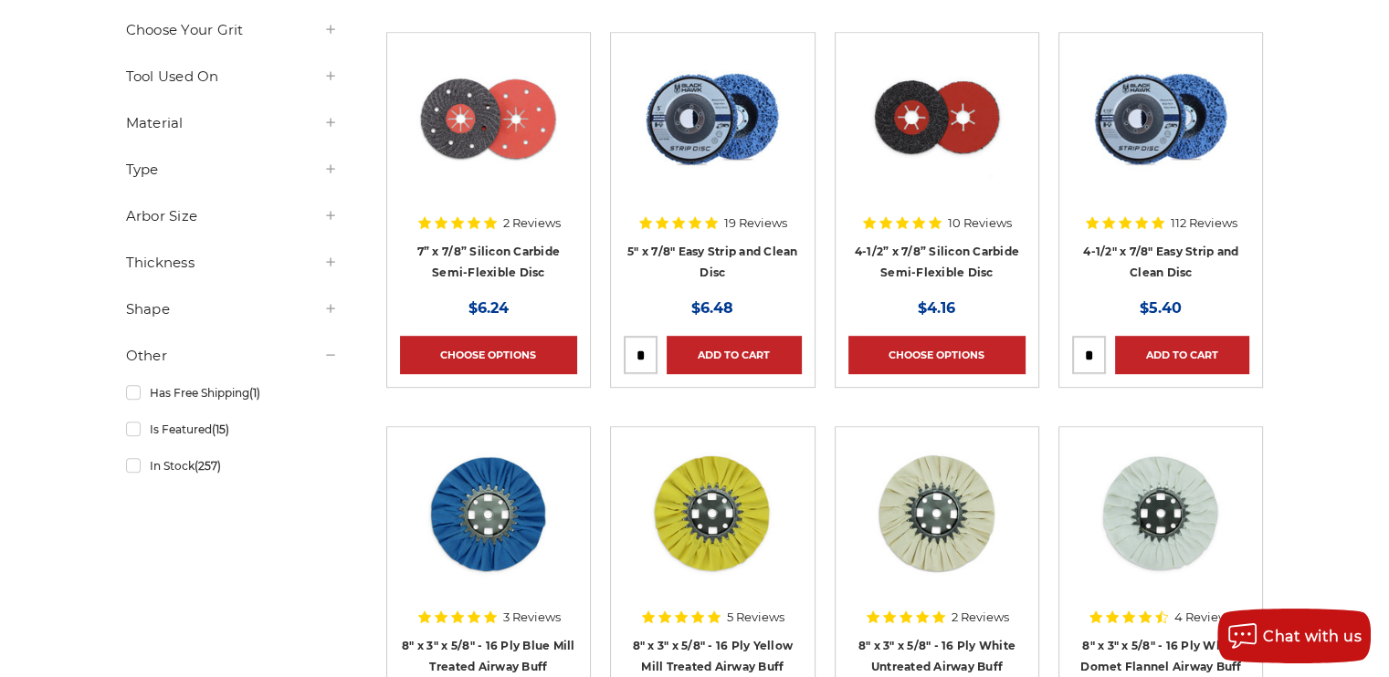
scroll to position [871, 0]
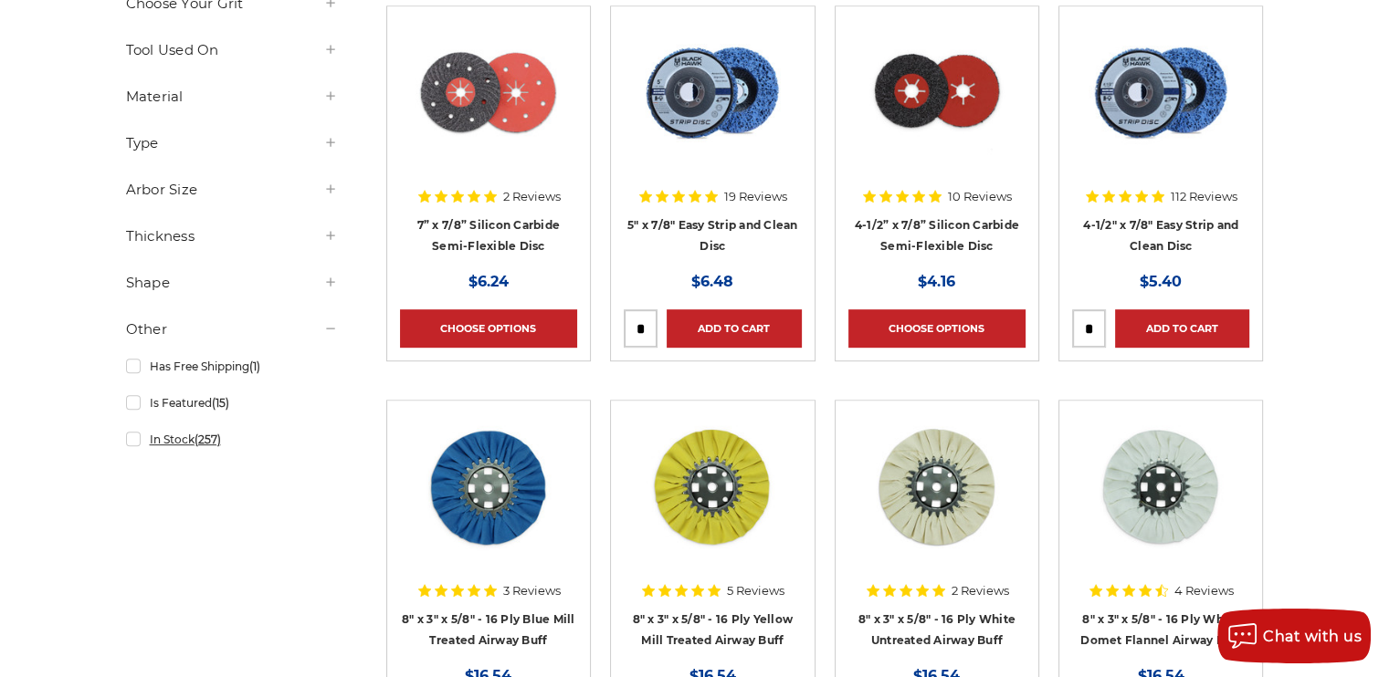
click at [136, 440] on link "In Stock (257)" at bounding box center [232, 440] width 212 height 32
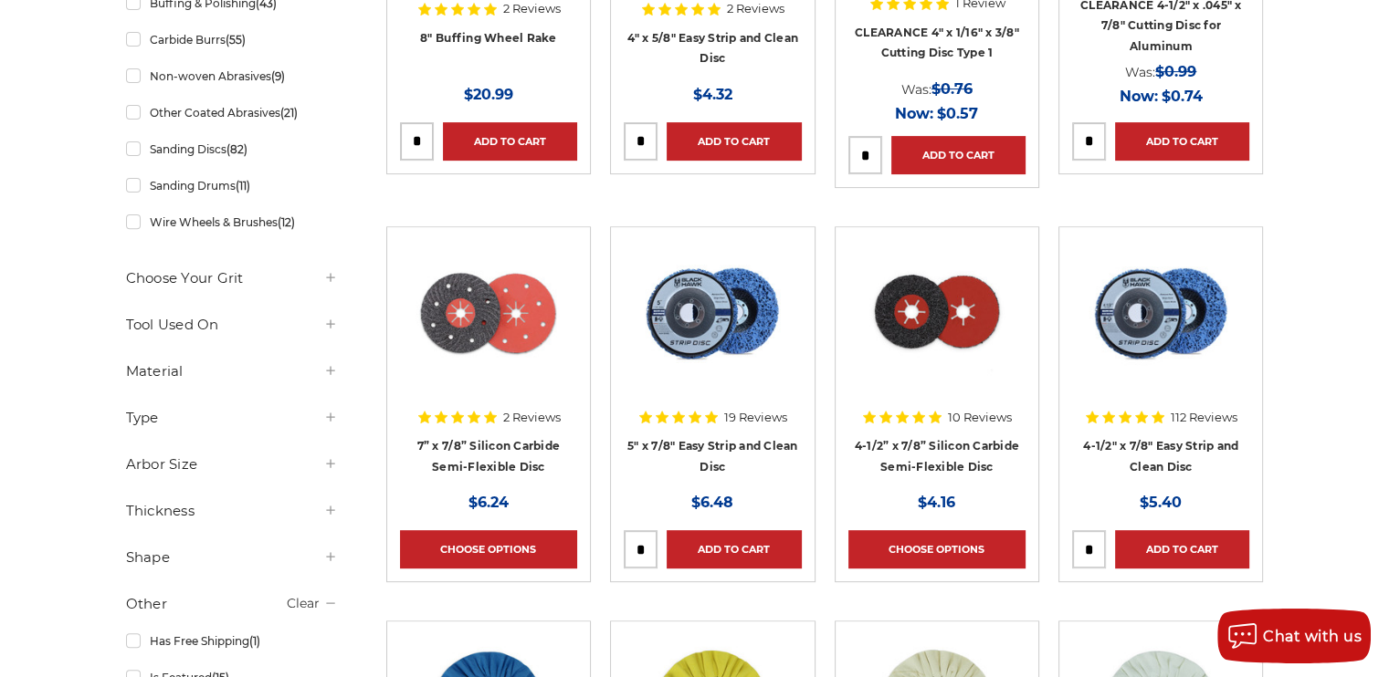
scroll to position [671, 0]
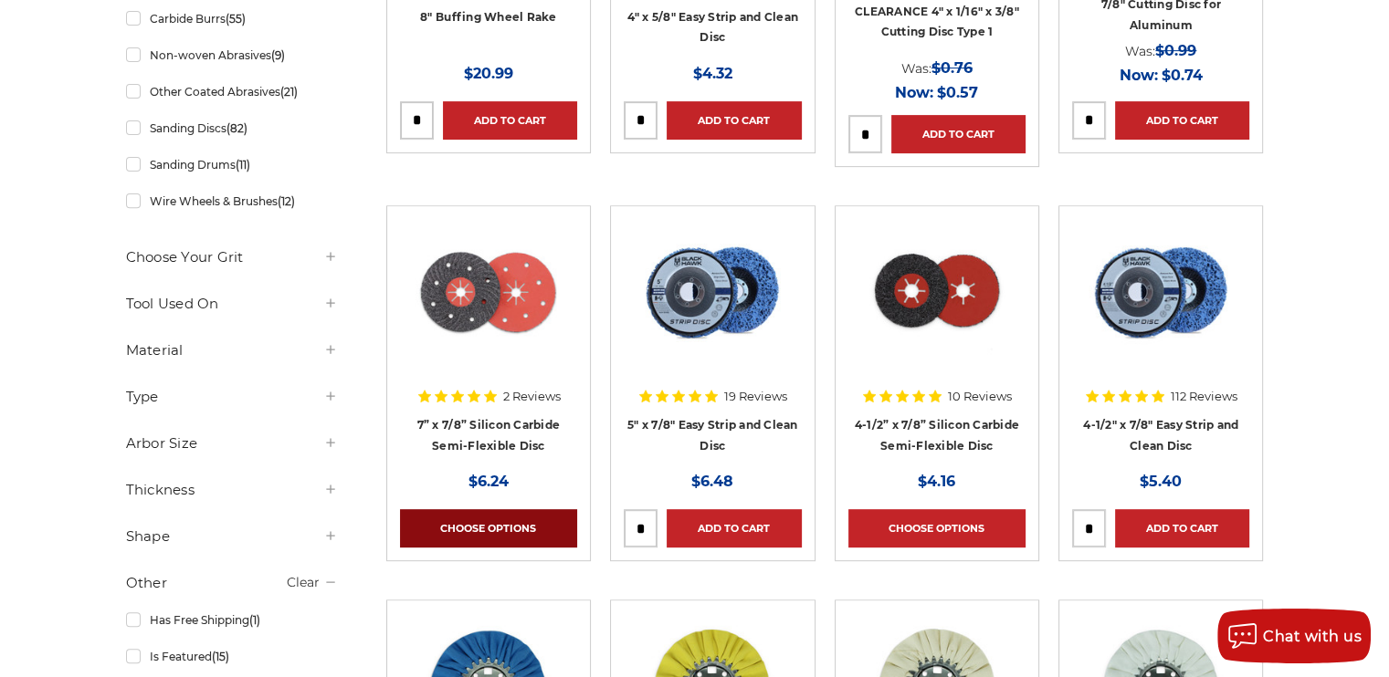
click at [494, 515] on link "Choose Options" at bounding box center [488, 528] width 177 height 38
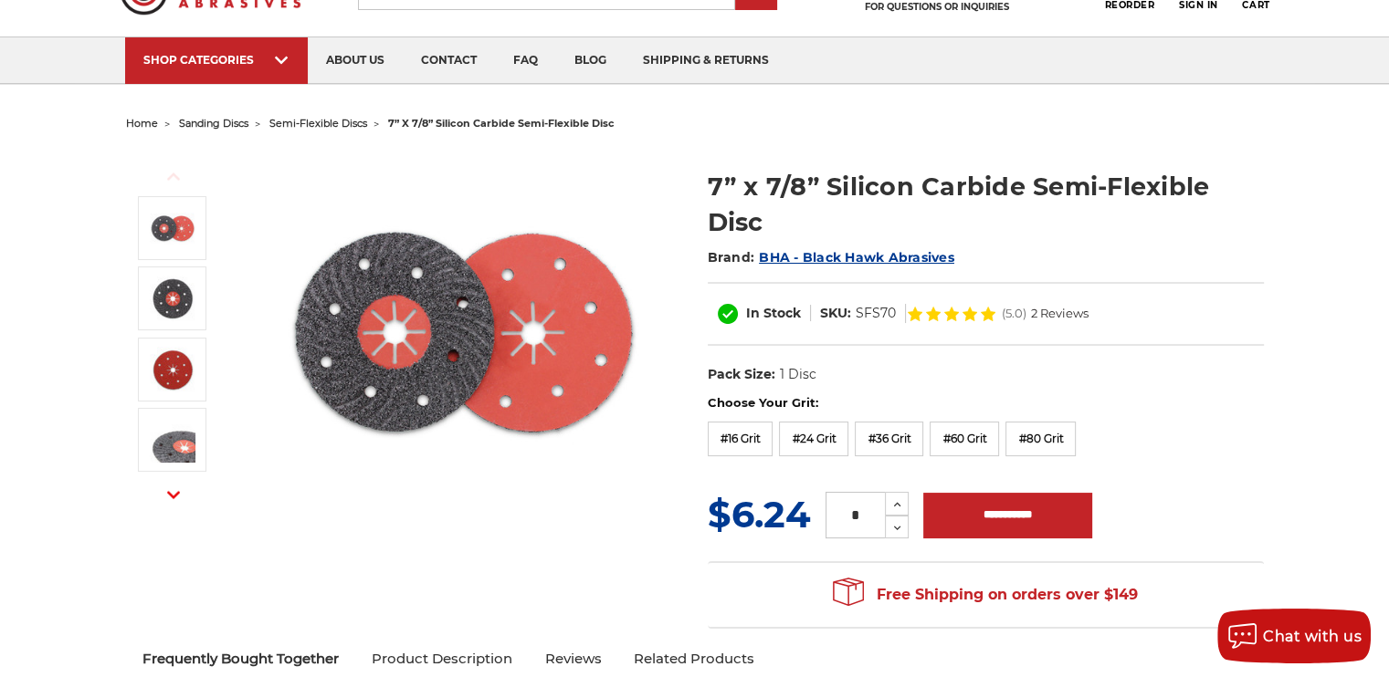
scroll to position [91, 0]
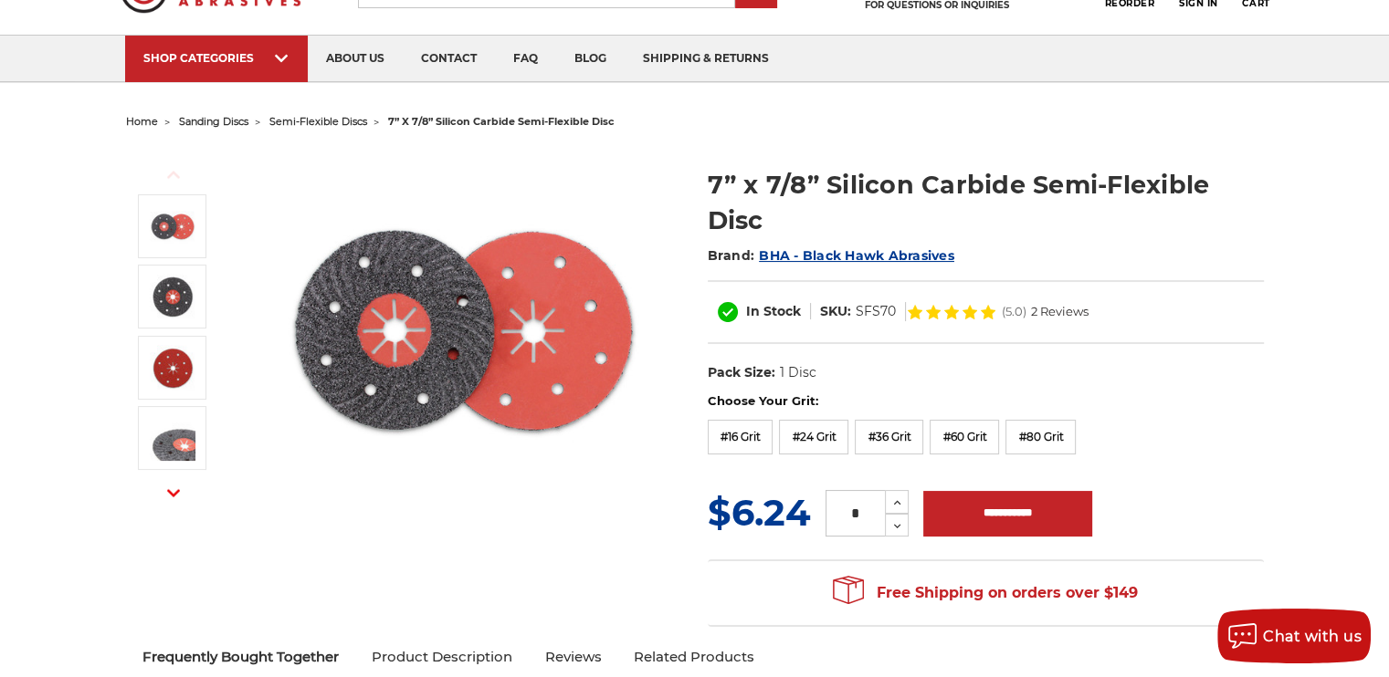
click at [1002, 340] on div "In Stock SKU: SFS70 (5.0) 2 Reviews" at bounding box center [986, 312] width 556 height 64
click at [1047, 316] on span "2 Reviews" at bounding box center [1060, 312] width 58 height 12
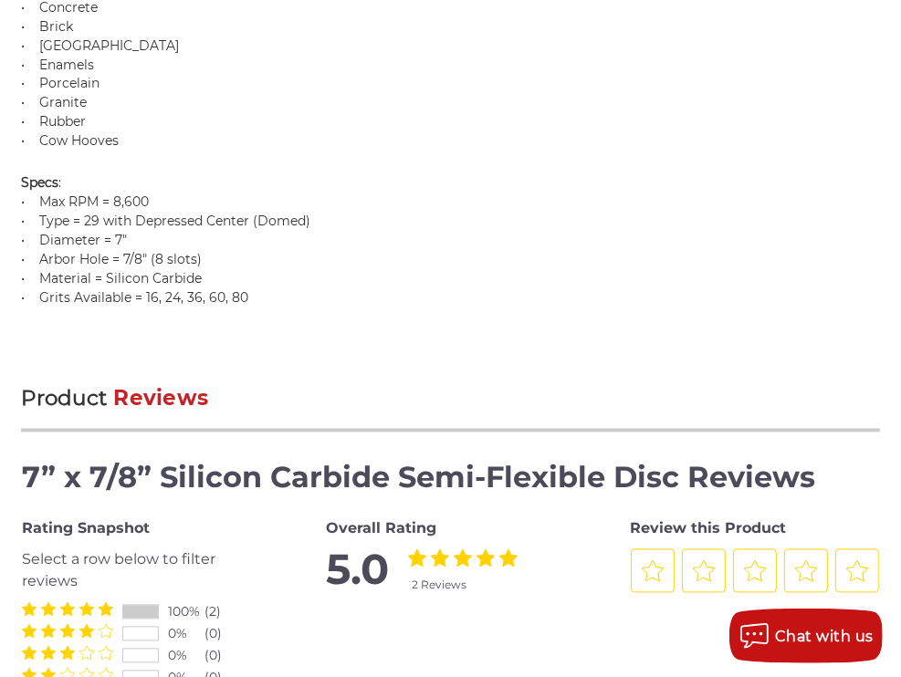
scroll to position [2166, 0]
click at [106, 223] on p "Specs : • Max RPM = 8,600 • Type = 29 with Depressed Center (Domed) • Diameter …" at bounding box center [450, 242] width 858 height 134
click at [164, 256] on p "Specs : • Max RPM = 8,600 • Type = 29 with Depressed Center (Domed) • Diameter …" at bounding box center [450, 242] width 858 height 134
click at [173, 271] on p "Specs : • Max RPM = 8,600 • Type = 29 with Depressed Center (Domed) • Diameter …" at bounding box center [450, 242] width 858 height 134
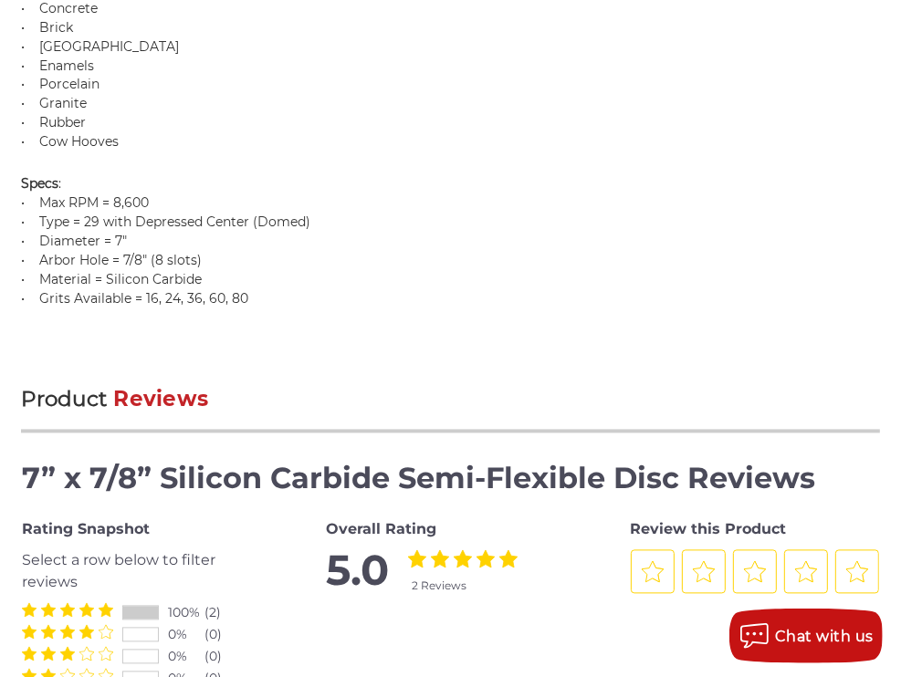
click at [66, 626] on icon "3 Stars" at bounding box center [67, 633] width 15 height 14
click at [61, 625] on icon "3 Stars" at bounding box center [67, 632] width 15 height 15
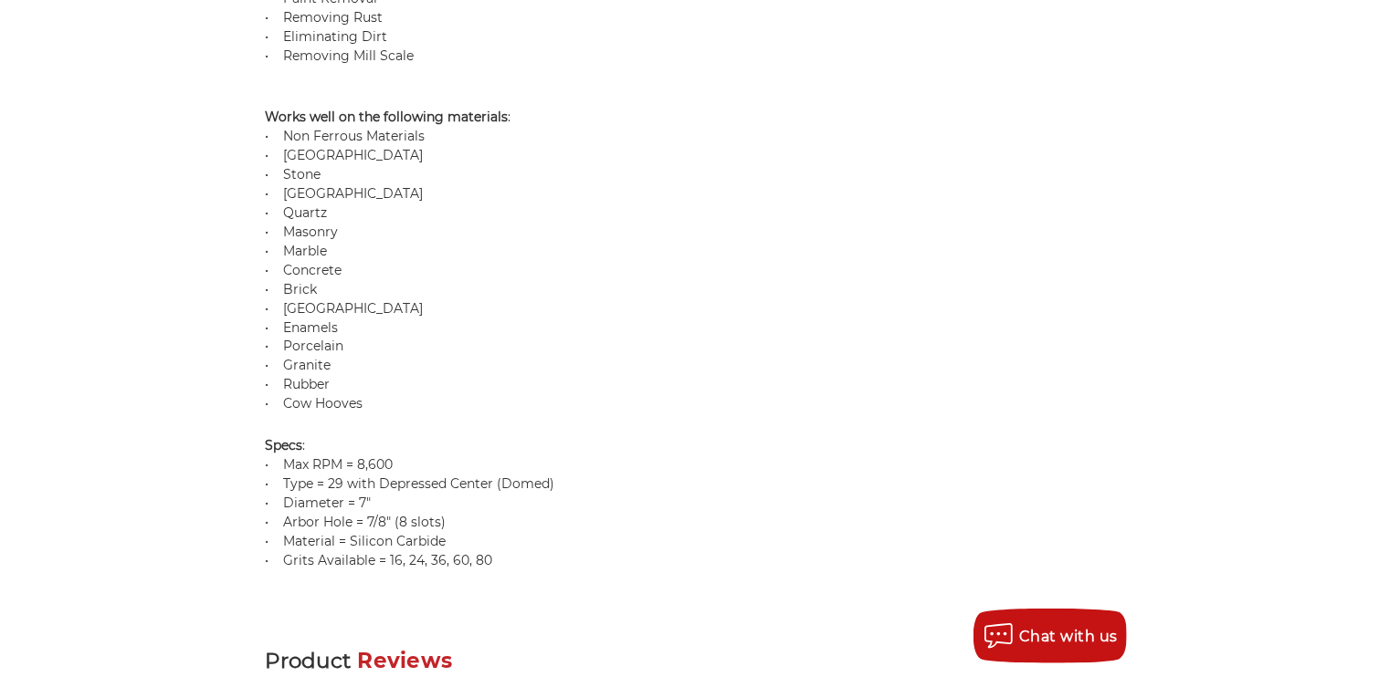
scroll to position [1903, 0]
